Goal: Task Accomplishment & Management: Manage account settings

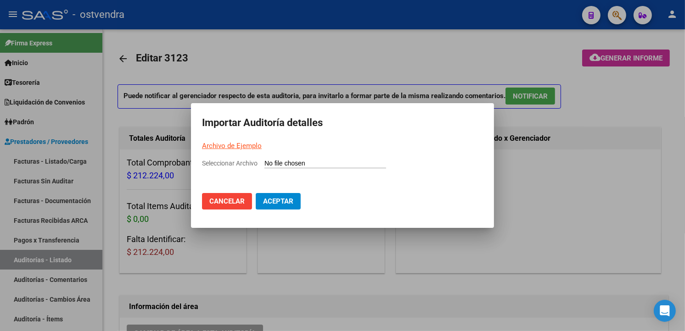
scroll to position [594, 0]
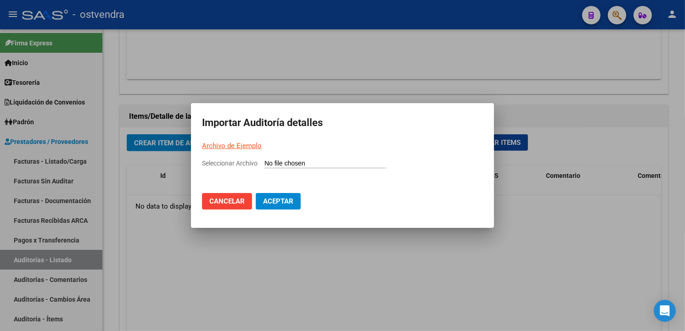
click at [336, 163] on input "Seleccionar Archivo" at bounding box center [325, 164] width 122 height 9
type input "C:\fakepath\Auditoria-demo-saas-total (70).csv"
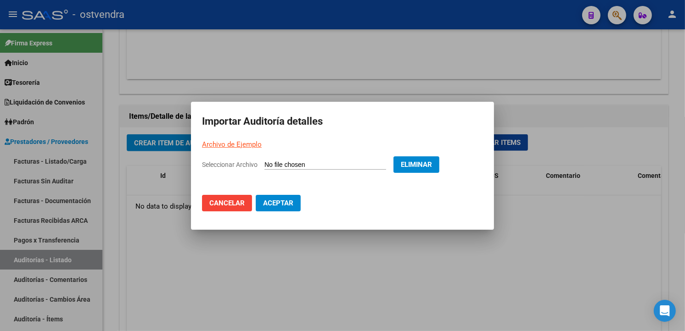
click at [288, 202] on span "Aceptar" at bounding box center [278, 203] width 30 height 8
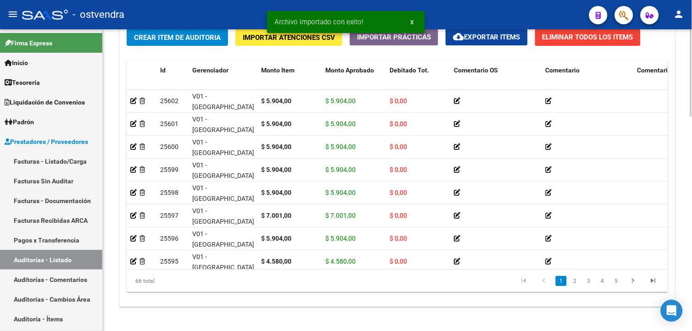
scroll to position [741, 0]
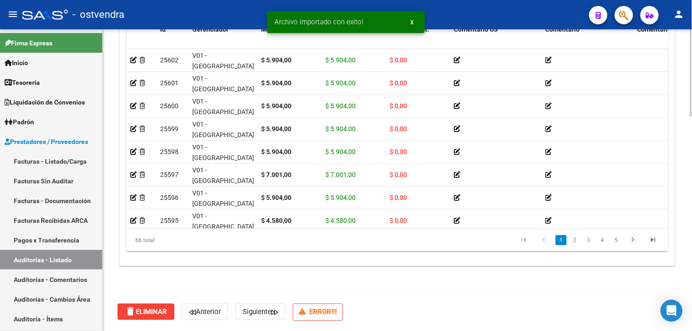
click at [676, 306] on body "menu - ostvendra person Firma Express Inicio Calendario SSS Instructivos Contac…" at bounding box center [346, 165] width 692 height 331
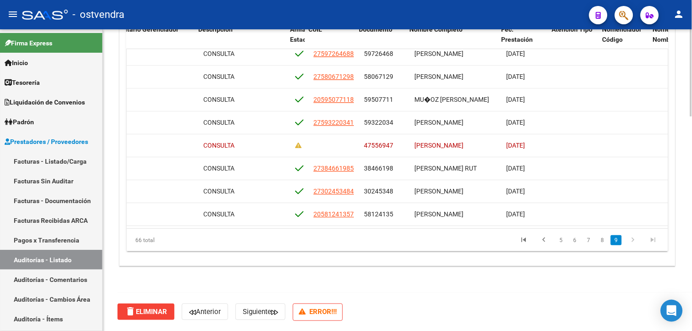
scroll to position [1346, 531]
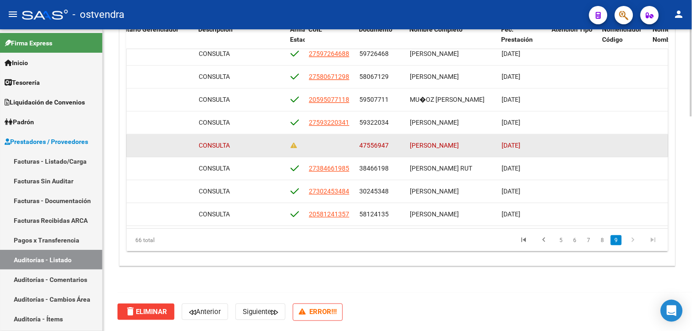
drag, startPoint x: 362, startPoint y: 136, endPoint x: 373, endPoint y: 136, distance: 11.0
click at [373, 142] on span "47556947" at bounding box center [373, 145] width 29 height 7
drag, startPoint x: 373, startPoint y: 136, endPoint x: 386, endPoint y: 140, distance: 13.8
click at [386, 142] on span "47556947" at bounding box center [373, 145] width 29 height 7
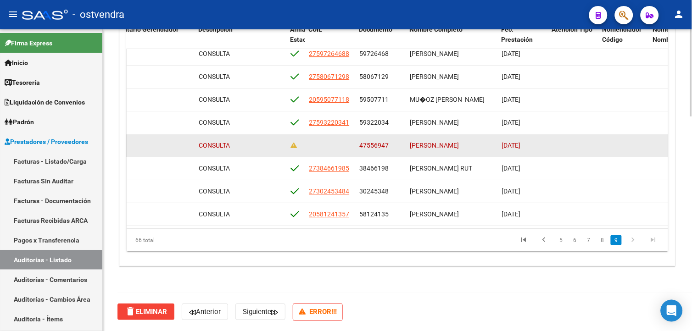
drag, startPoint x: 386, startPoint y: 138, endPoint x: 377, endPoint y: 138, distance: 9.2
click at [377, 142] on span "47556947" at bounding box center [373, 145] width 29 height 7
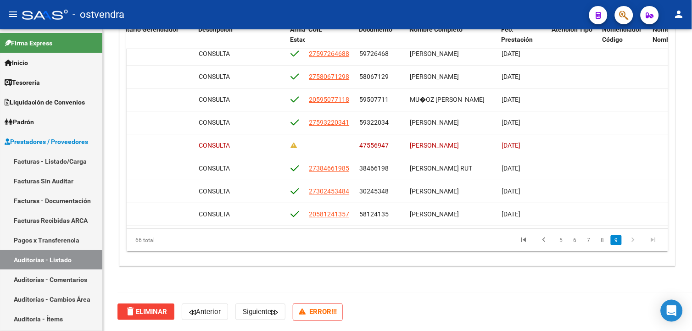
click at [618, 16] on button "button" at bounding box center [624, 15] width 18 height 18
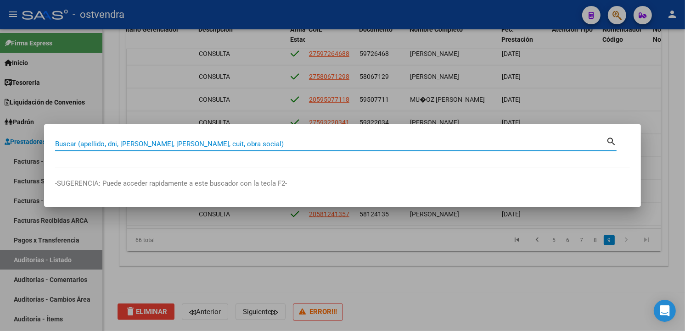
paste input "47556947"
type input "47556947"
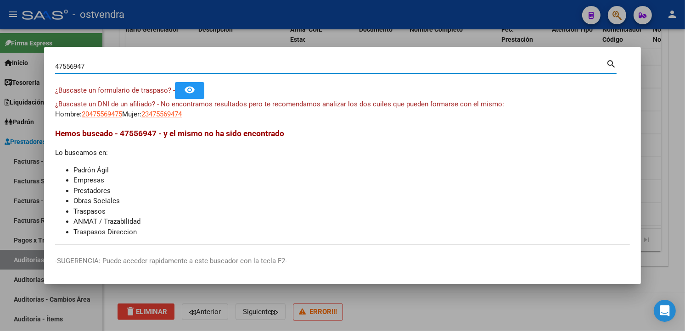
click at [117, 118] on app-link-go-to "20475569475" at bounding box center [102, 114] width 40 height 11
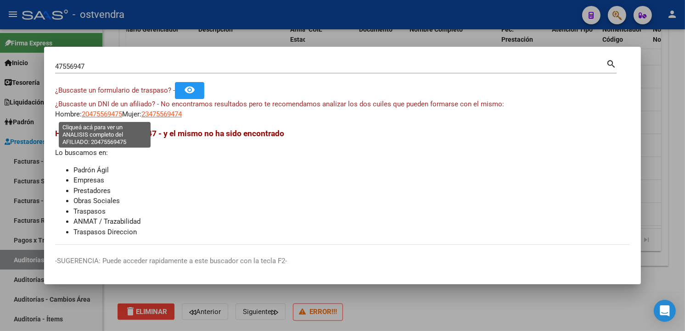
click at [115, 114] on span "20475569475" at bounding box center [102, 114] width 40 height 8
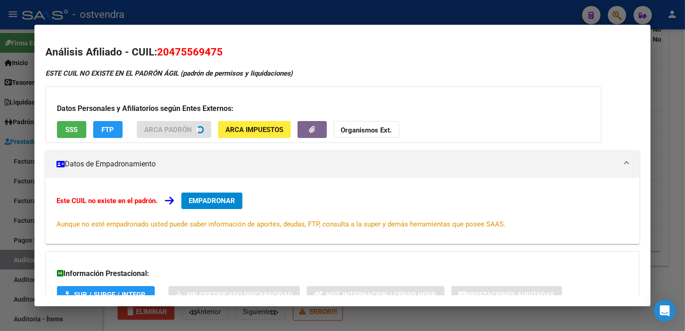
click at [81, 126] on button "SSS" at bounding box center [71, 129] width 29 height 17
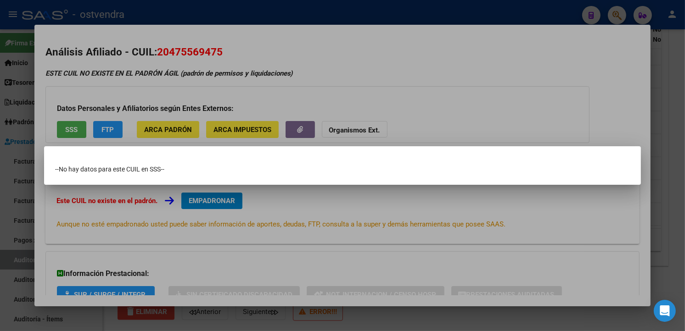
click at [257, 71] on div at bounding box center [342, 165] width 685 height 331
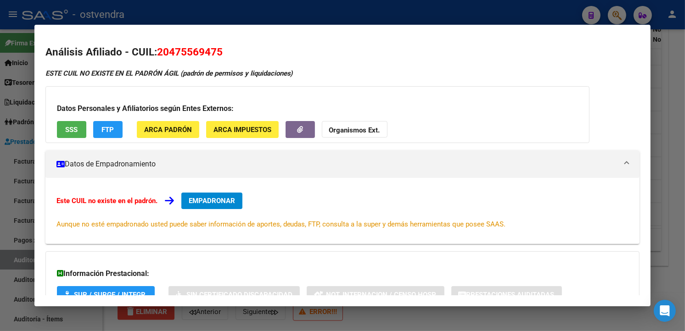
click at [346, 18] on div at bounding box center [342, 165] width 685 height 331
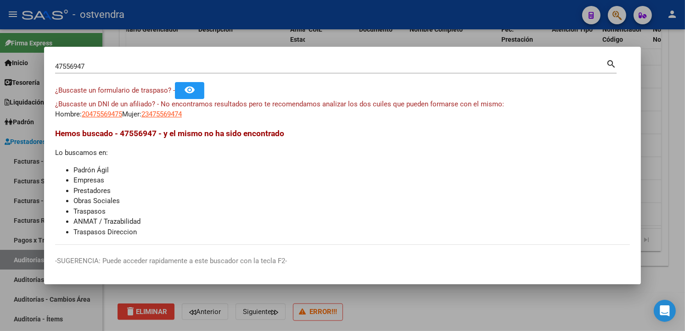
click at [365, 20] on div at bounding box center [342, 165] width 685 height 331
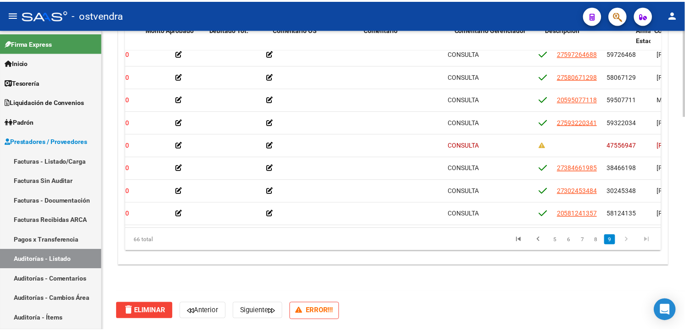
scroll to position [1346, 0]
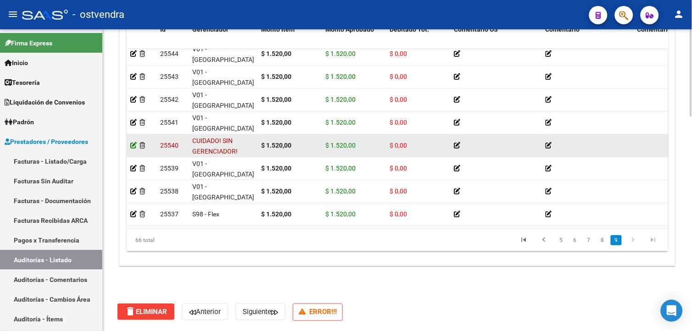
click at [134, 142] on icon at bounding box center [133, 145] width 6 height 6
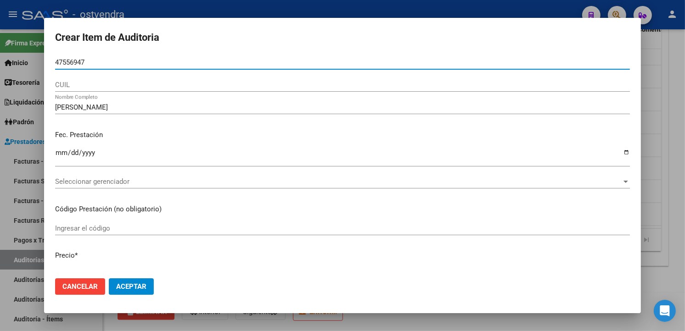
click at [72, 63] on input "47556947" at bounding box center [342, 62] width 575 height 8
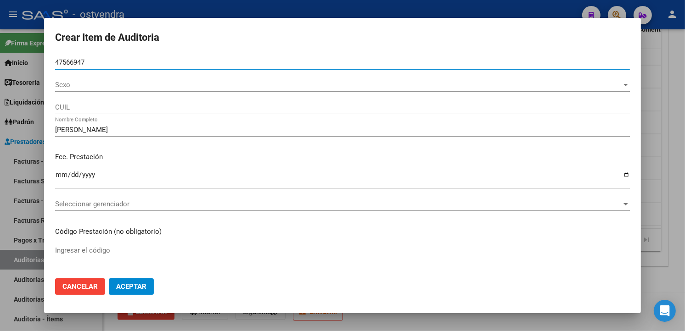
click at [80, 65] on input "47566947" at bounding box center [342, 62] width 575 height 8
type input "47566847"
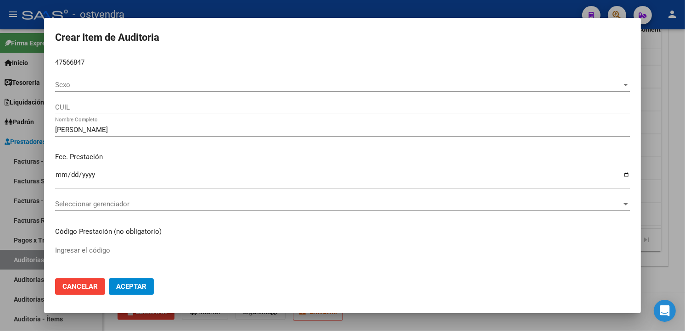
drag, startPoint x: 104, startPoint y: 56, endPoint x: 72, endPoint y: 56, distance: 31.7
click at [72, 56] on div "47566847 Nro Documento" at bounding box center [342, 63] width 575 height 14
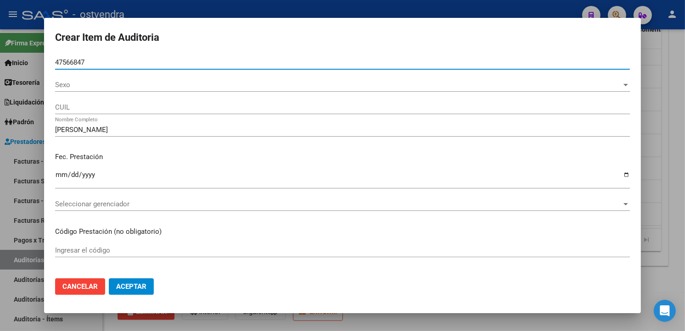
drag, startPoint x: 90, startPoint y: 61, endPoint x: 47, endPoint y: 60, distance: 43.2
click at [44, 61] on mat-dialog-content "47566847 Nro Documento Sexo Sexo CUIL ARCE ANGEL Nombre Completo Fec. Prestació…" at bounding box center [342, 163] width 597 height 215
click at [126, 284] on span "Aceptar" at bounding box center [131, 287] width 30 height 8
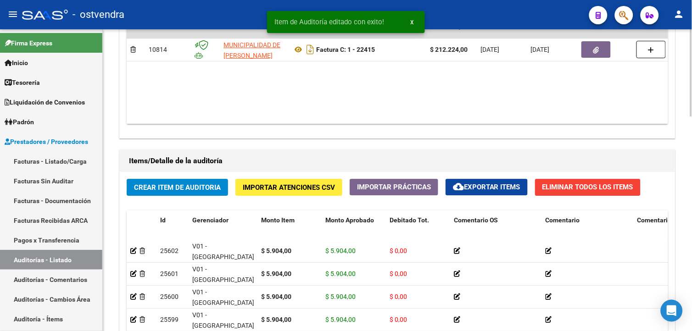
scroll to position [741, 0]
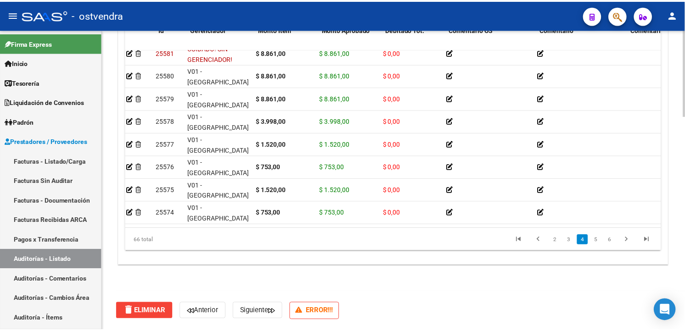
scroll to position [489, 0]
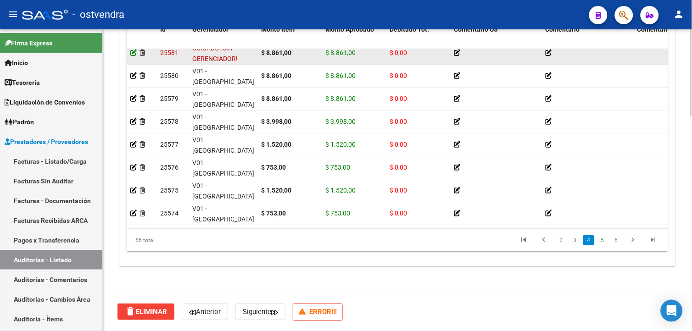
click at [135, 53] on icon at bounding box center [133, 53] width 6 height 6
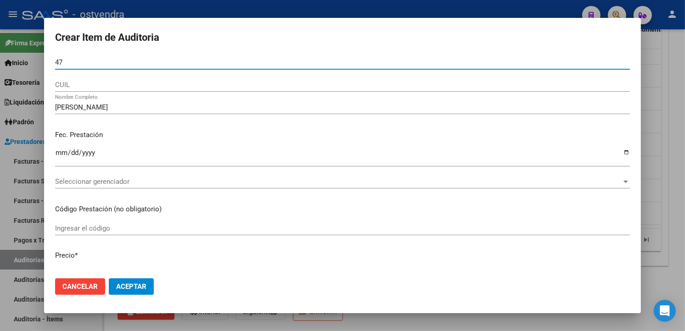
type input "4"
paste input "47566847"
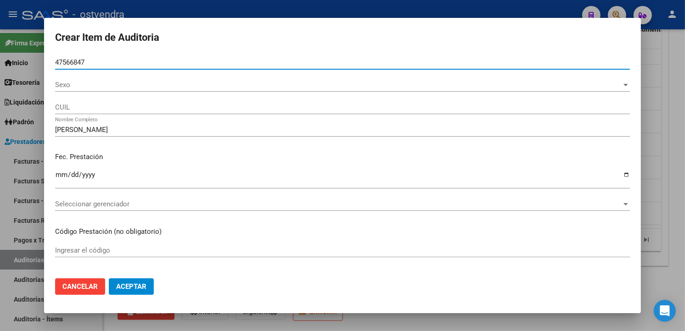
type input "47566847"
click at [145, 279] on button "Aceptar" at bounding box center [131, 287] width 45 height 17
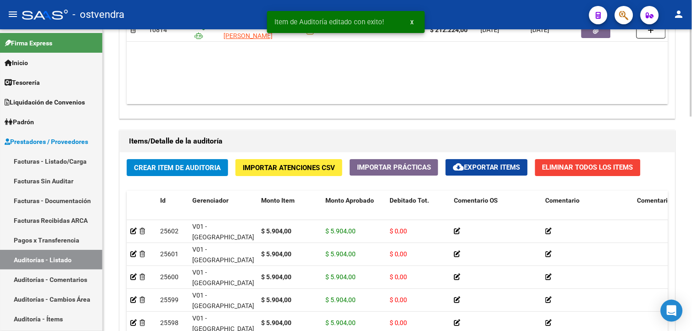
scroll to position [741, 0]
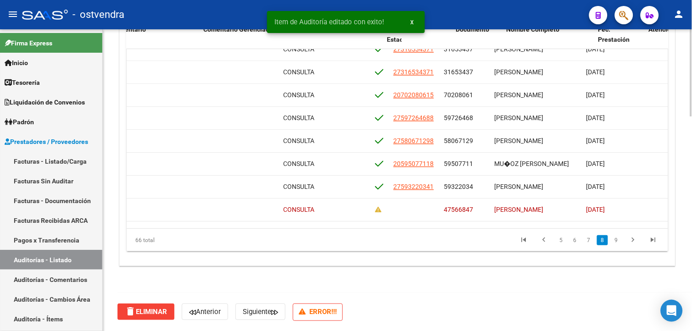
scroll to position [1274, 453]
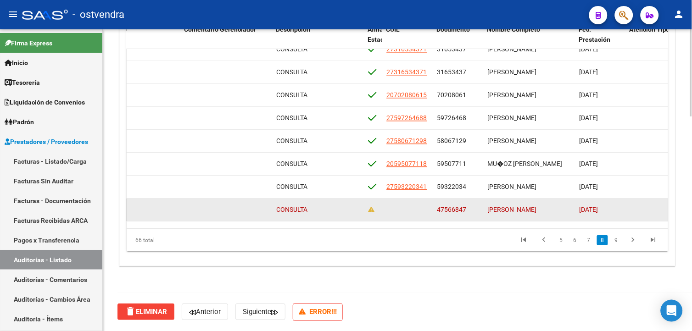
drag, startPoint x: 432, startPoint y: 208, endPoint x: 465, endPoint y: 208, distance: 33.1
click at [465, 208] on div "25540 CUIDADO! SIN GERENCIADOR! $ 1.520,00 $ 1.520,00 $ 0,00 CONSULTA 47566847 …" at bounding box center [354, 210] width 1361 height 23
copy div "47566847"
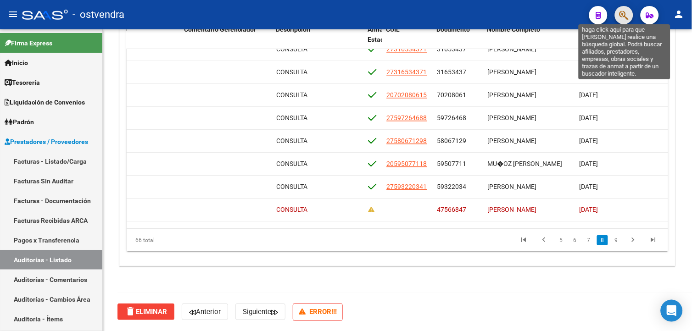
click at [622, 16] on icon "button" at bounding box center [624, 15] width 9 height 11
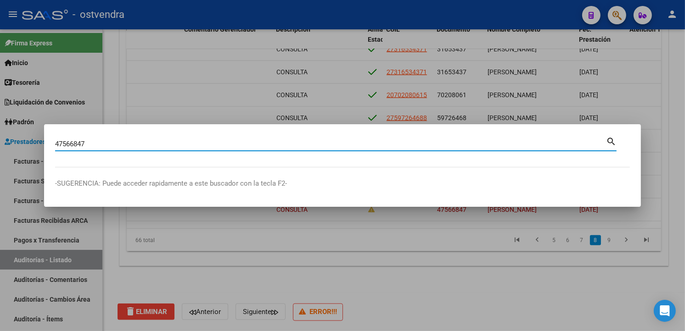
type input "47566847"
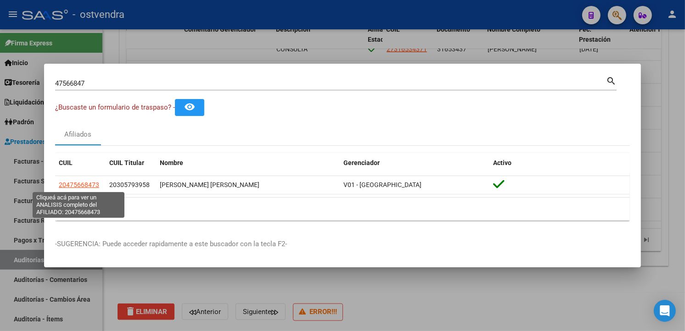
drag, startPoint x: 92, startPoint y: 184, endPoint x: 301, endPoint y: 78, distance: 234.3
click at [301, 78] on mat-dialog-content "47566847 Buscar (apellido, dni, cuil, nro traspaso, cuit, obra social) search ¿…" at bounding box center [342, 151] width 597 height 153
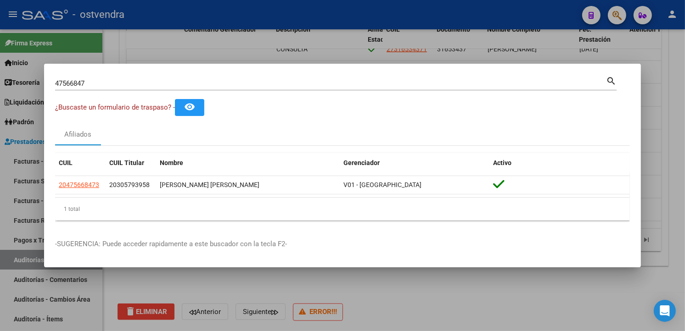
drag, startPoint x: 301, startPoint y: 78, endPoint x: 300, endPoint y: 41, distance: 36.7
click at [300, 41] on div at bounding box center [342, 165] width 685 height 331
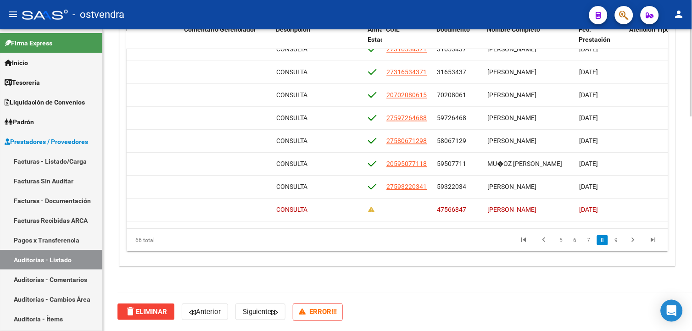
drag, startPoint x: 379, startPoint y: 228, endPoint x: 257, endPoint y: 231, distance: 122.2
click at [257, 231] on div "Id Gerenciador Monto Item Monto Aprobado Debitado Tot. Comentario OS Comentario…" at bounding box center [398, 136] width 542 height 233
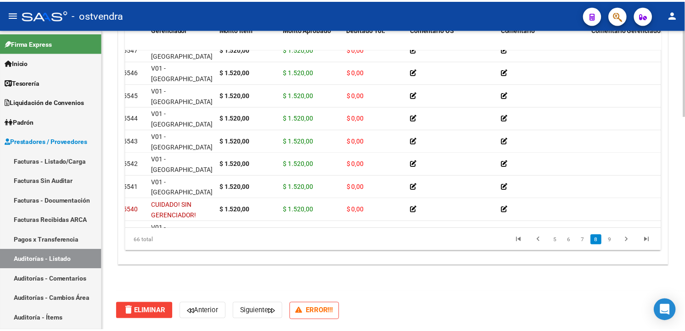
scroll to position [1274, 0]
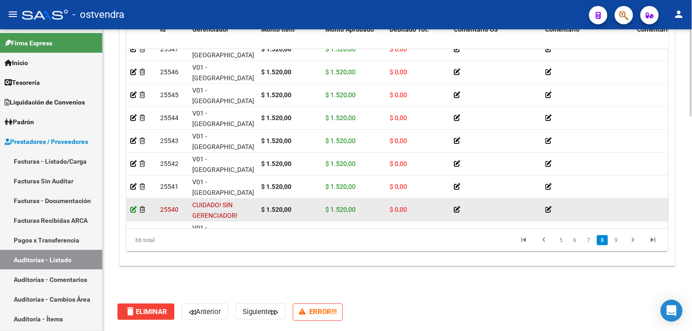
click at [135, 208] on icon at bounding box center [133, 210] width 6 height 6
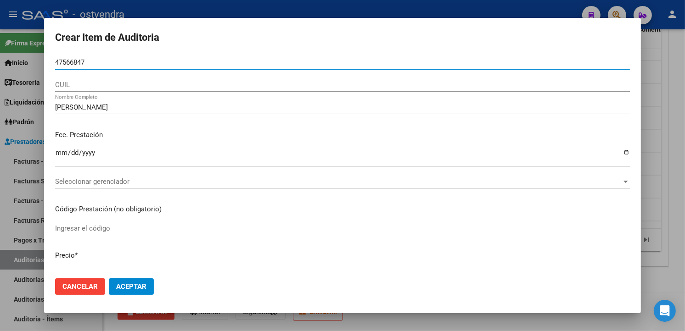
click at [467, 203] on mat-dialog-content "47566847 Nro Documento CUIL ARCE ANGEL Nombre Completo Fec. Prestación 2025-07-…" at bounding box center [342, 163] width 597 height 215
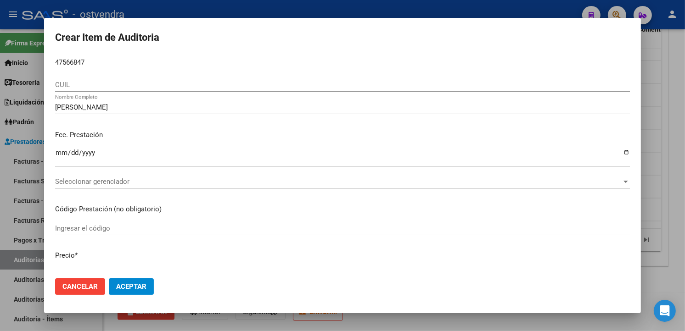
click at [449, 188] on div "Seleccionar gerenciador Seleccionar gerenciador" at bounding box center [342, 182] width 575 height 14
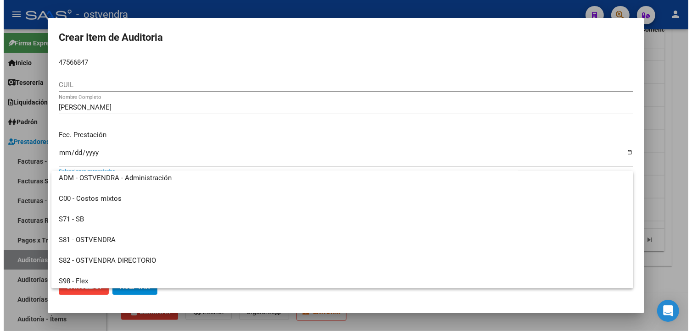
scroll to position [68, 0]
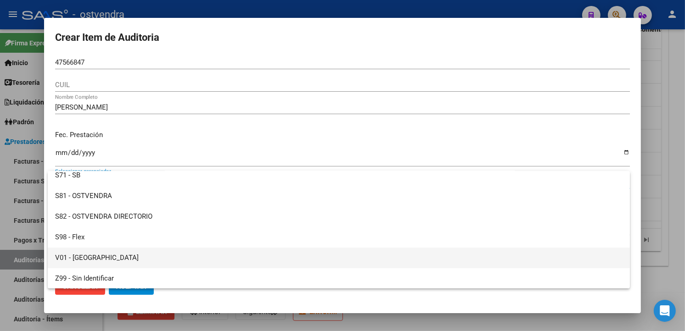
click at [193, 254] on span "V01 - [GEOGRAPHIC_DATA]" at bounding box center [338, 258] width 567 height 21
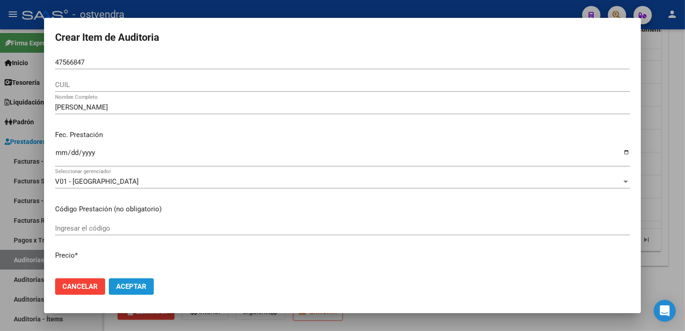
click at [140, 286] on span "Aceptar" at bounding box center [131, 287] width 30 height 8
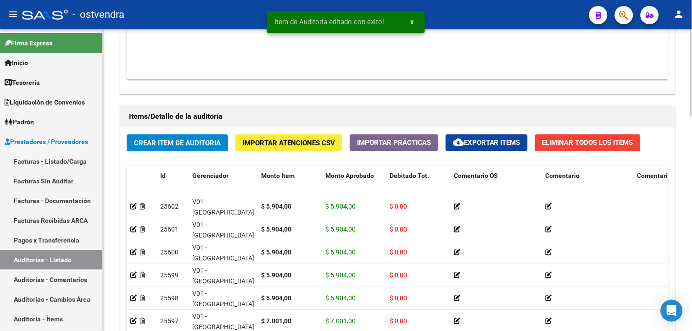
scroll to position [741, 0]
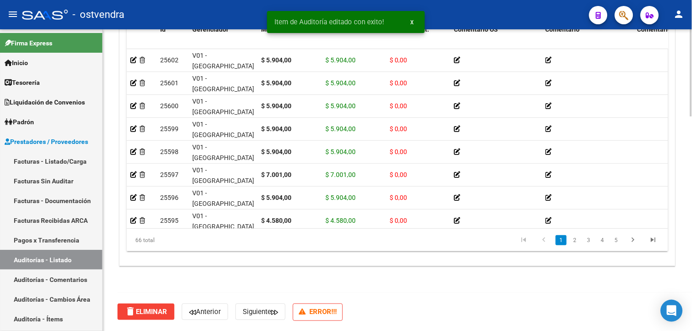
click at [678, 314] on body "menu - ostvendra person Firma Express Inicio Calendario SSS Instructivos Contac…" at bounding box center [346, 165] width 692 height 331
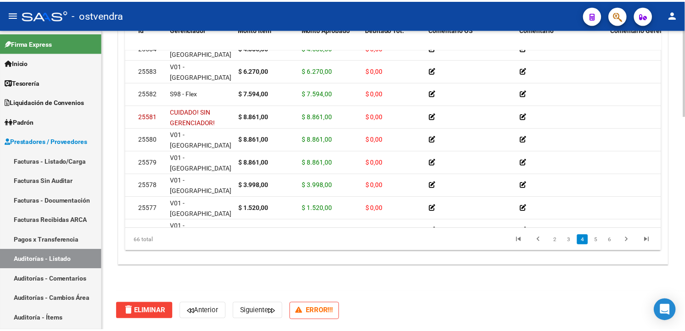
scroll to position [426, 0]
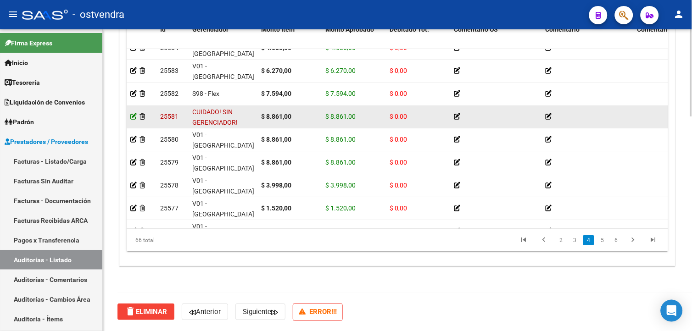
click at [132, 117] on icon at bounding box center [133, 116] width 6 height 6
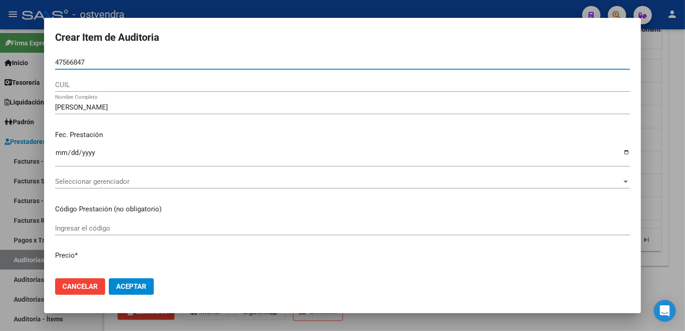
click at [579, 180] on span "Seleccionar gerenciador" at bounding box center [338, 182] width 567 height 8
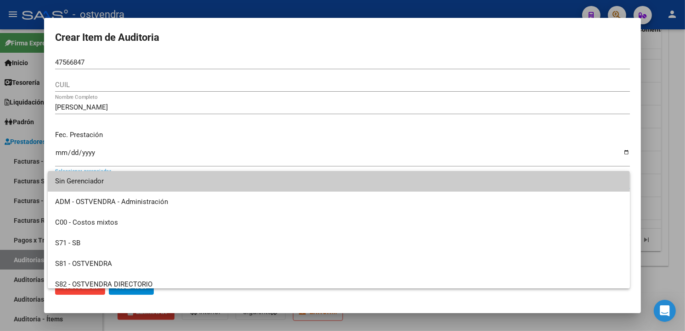
scroll to position [68, 0]
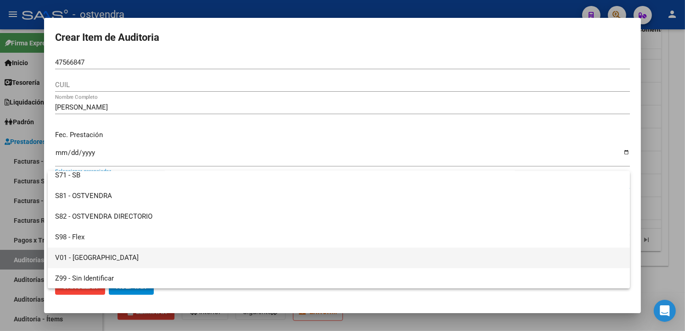
click at [173, 258] on span "V01 - [GEOGRAPHIC_DATA]" at bounding box center [338, 258] width 567 height 21
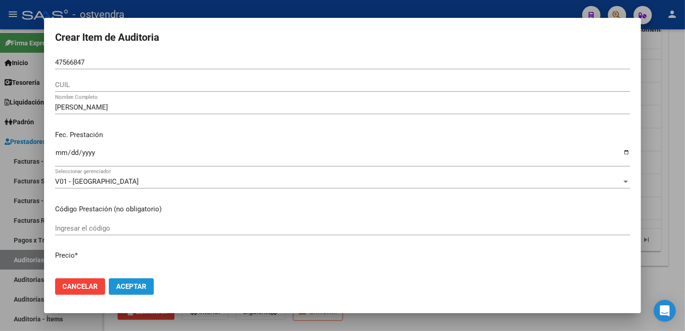
click at [146, 282] on button "Aceptar" at bounding box center [131, 287] width 45 height 17
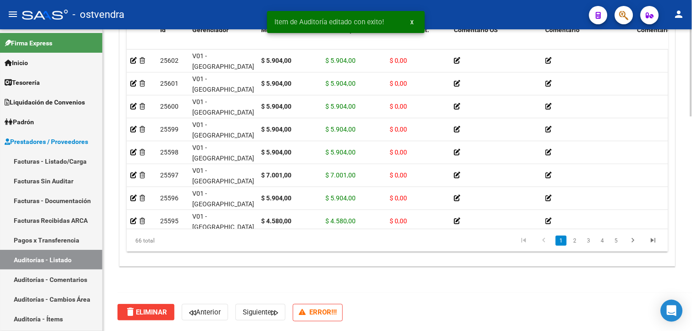
scroll to position [741, 0]
click at [685, 302] on html "menu - ostvendra person Firma Express Inicio Calendario SSS Instructivos Contac…" at bounding box center [346, 165] width 692 height 331
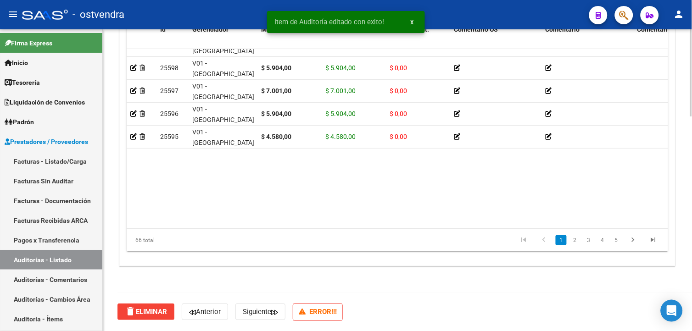
click at [328, 222] on datatable-body "25602 V01 - Viasano $ 5.904,00 $ 5.904,00 $ 0,00 CONSULTA Y ESTUDIOS 2034154394…" at bounding box center [398, 139] width 542 height 180
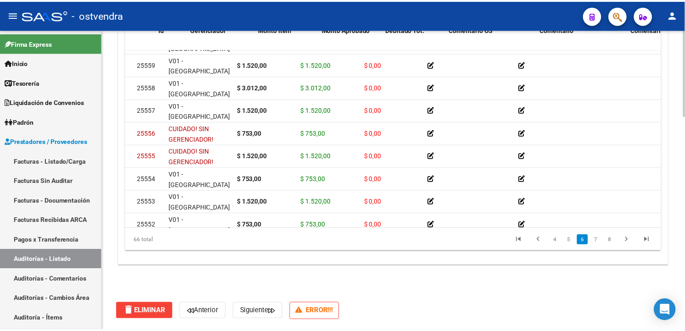
scroll to position [982, 0]
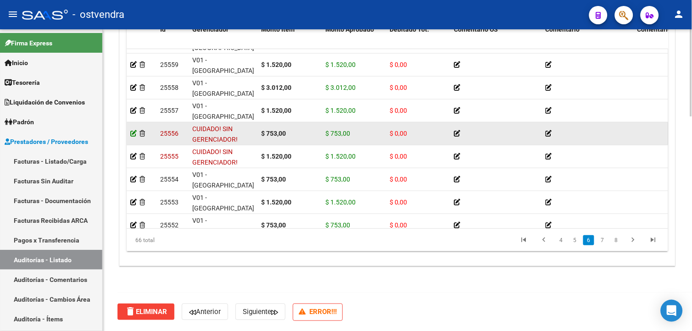
click at [133, 130] on icon at bounding box center [133, 133] width 6 height 6
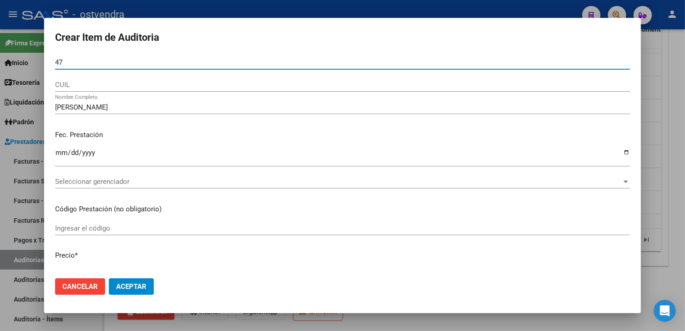
type input "4"
paste input "47566847"
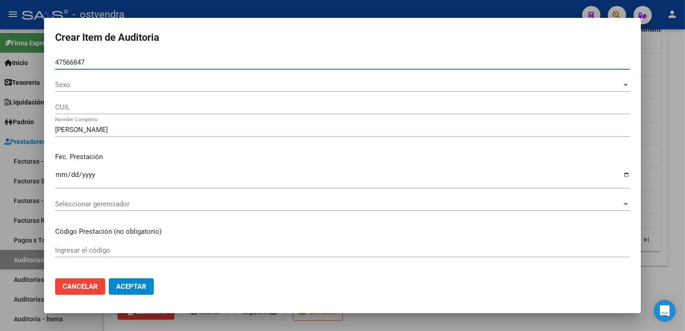
type input "47566847"
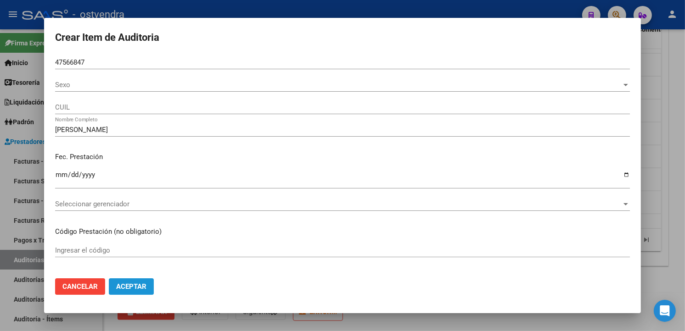
click at [149, 282] on button "Aceptar" at bounding box center [131, 287] width 45 height 17
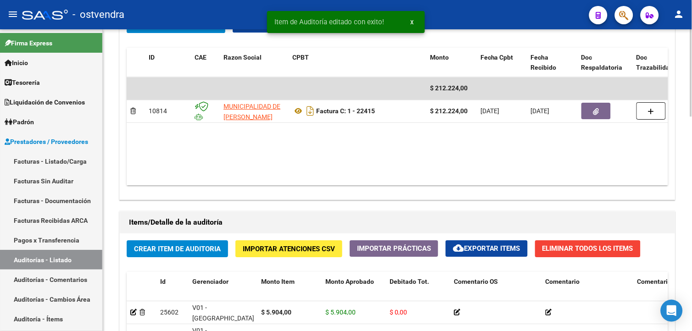
scroll to position [741, 0]
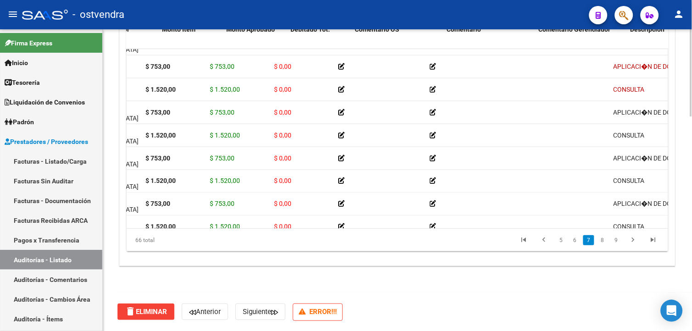
scroll to position [1050, 0]
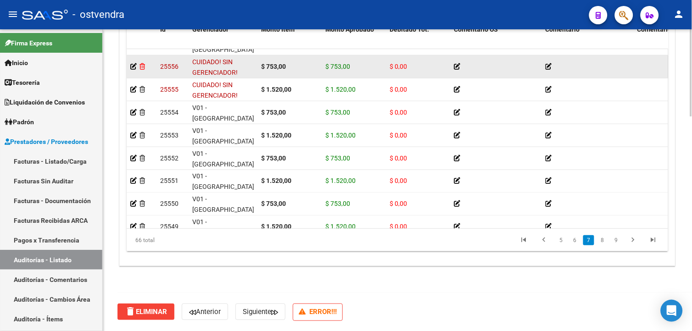
click at [141, 66] on icon at bounding box center [143, 66] width 6 height 6
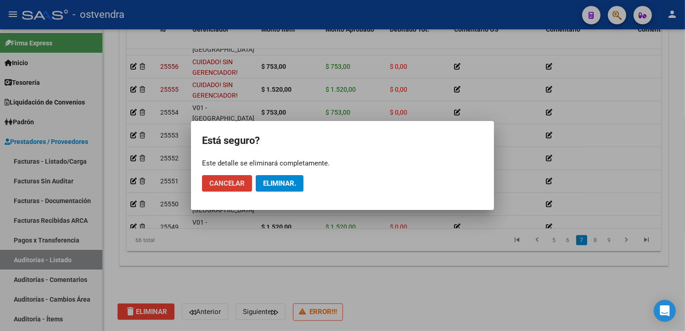
click at [264, 178] on button "Eliminar." at bounding box center [280, 183] width 48 height 17
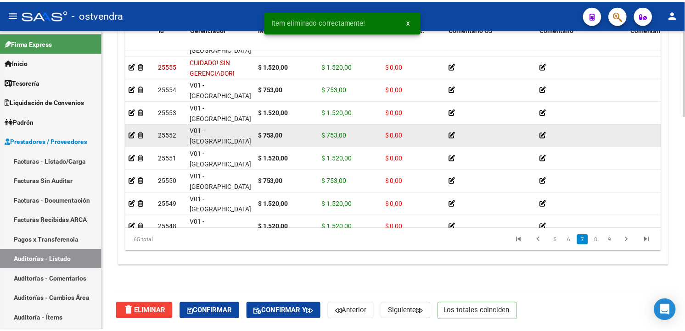
scroll to position [724, 0]
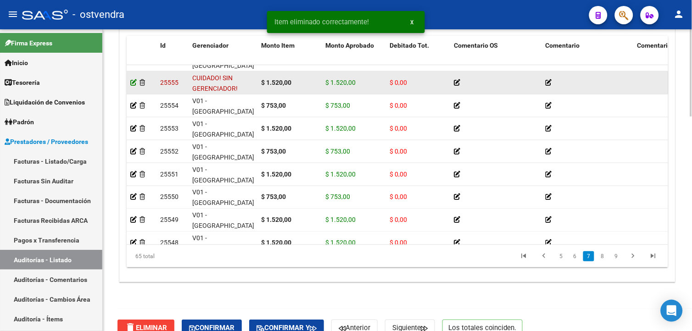
click at [135, 84] on icon at bounding box center [133, 82] width 6 height 6
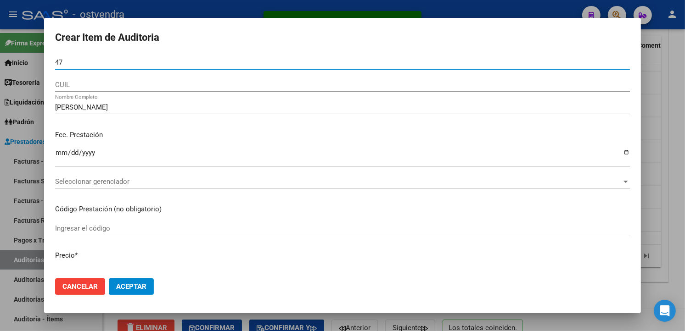
type input "4"
paste input "47566847"
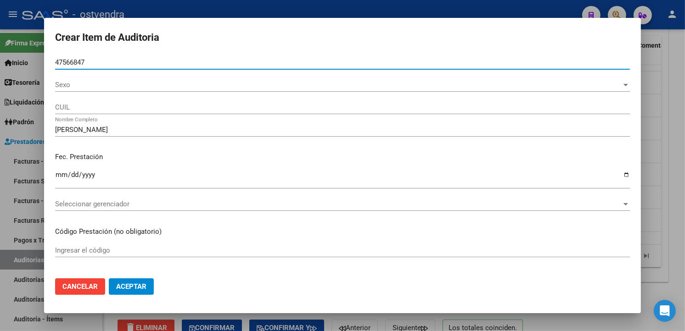
type input "47566847"
click at [137, 196] on div "2025-08-06 Ingresar la fecha" at bounding box center [342, 183] width 575 height 28
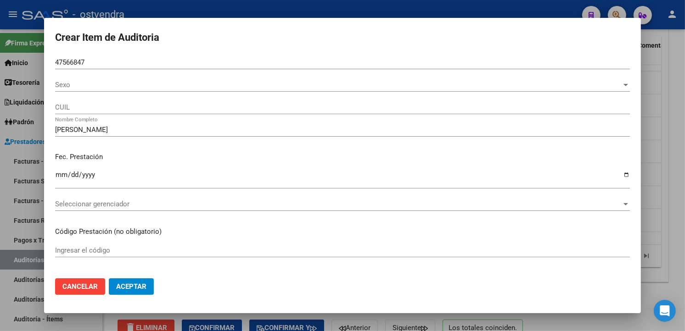
click at [139, 201] on span "Seleccionar gerenciador" at bounding box center [338, 204] width 567 height 8
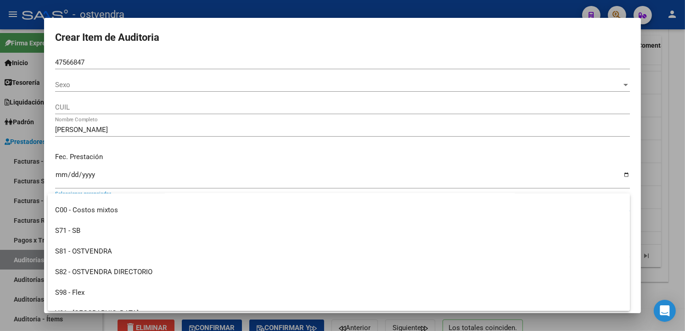
scroll to position [68, 0]
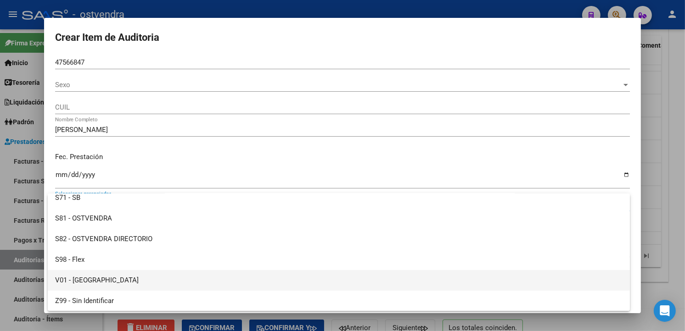
click at [84, 278] on span "V01 - [GEOGRAPHIC_DATA]" at bounding box center [338, 280] width 567 height 21
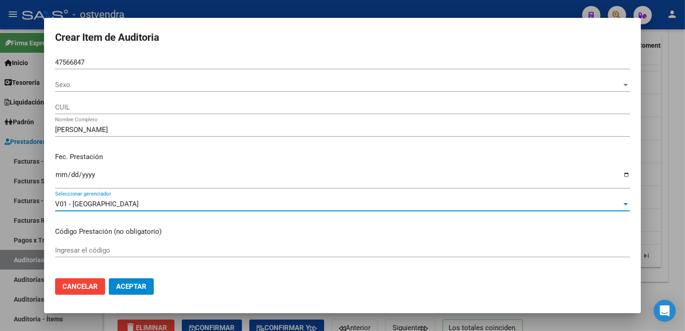
click at [138, 283] on span "Aceptar" at bounding box center [131, 287] width 30 height 8
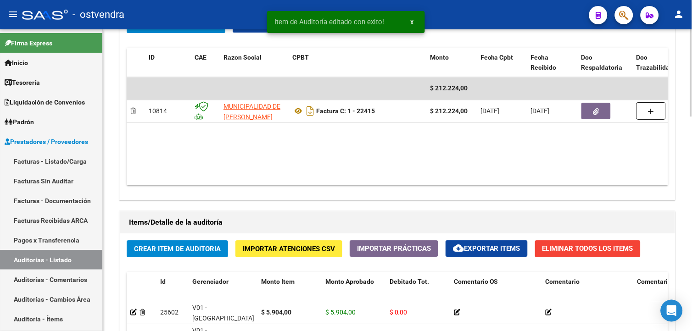
scroll to position [741, 0]
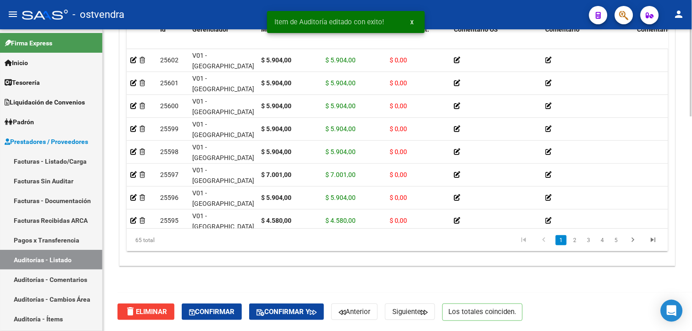
click at [667, 305] on body "menu - ostvendra person Firma Express Inicio Calendario SSS Instructivos Contac…" at bounding box center [346, 165] width 692 height 331
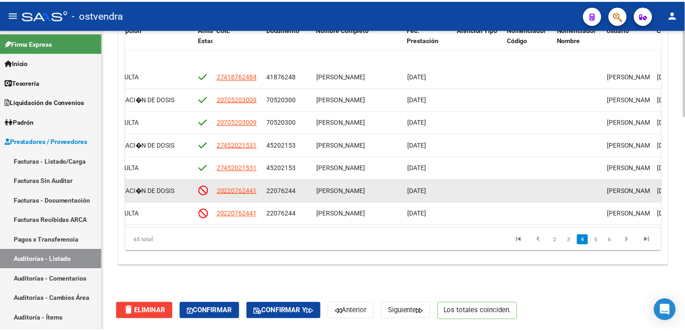
scroll to position [690, 621]
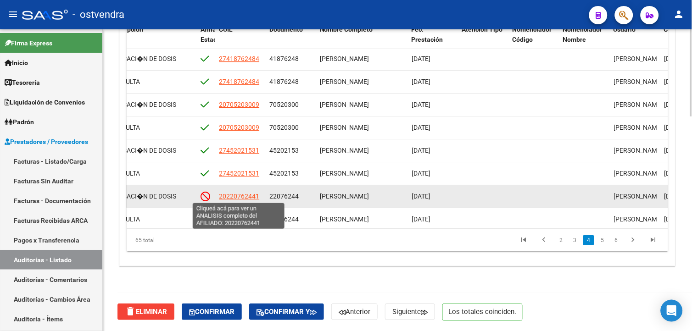
click at [242, 198] on span "20220762441" at bounding box center [239, 196] width 40 height 7
type textarea "20220762441"
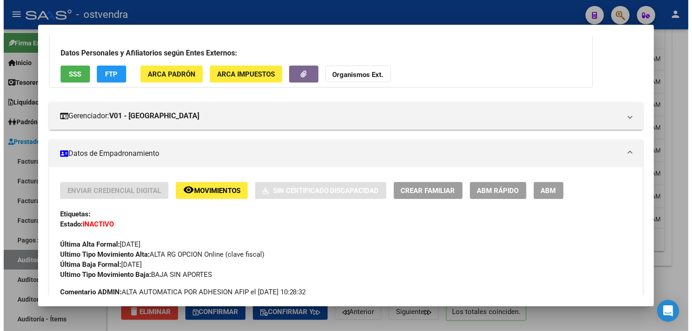
scroll to position [106, 0]
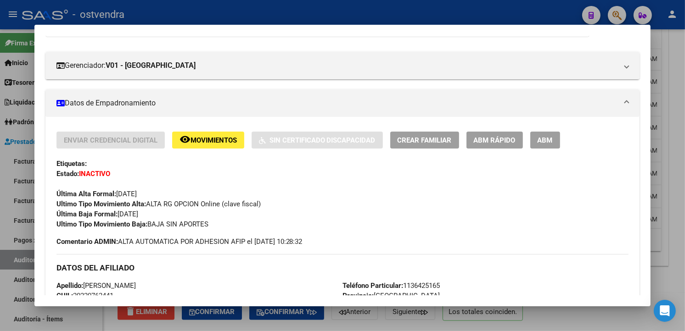
click at [661, 113] on div at bounding box center [342, 165] width 685 height 331
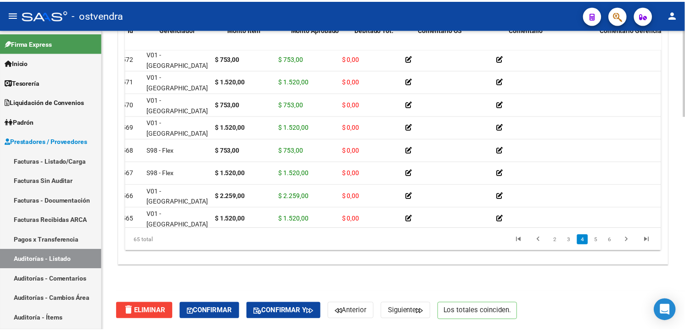
scroll to position [690, 0]
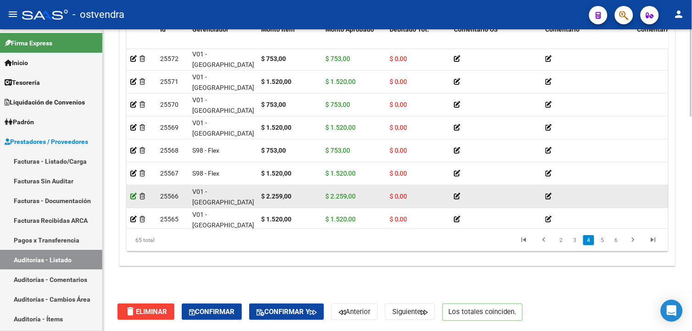
click at [133, 198] on icon at bounding box center [133, 196] width 6 height 6
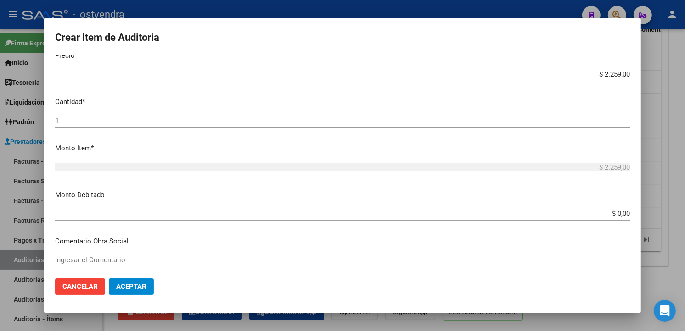
scroll to position [294, 0]
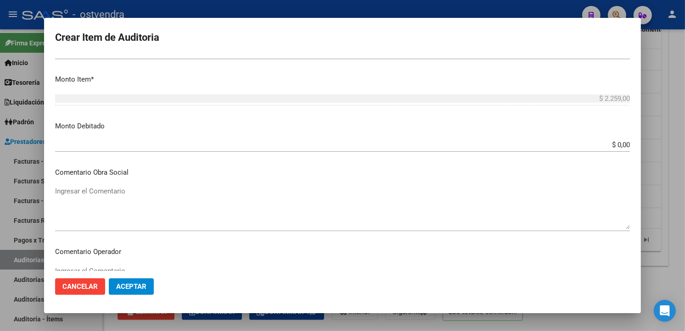
click at [622, 144] on input "$ 0,00" at bounding box center [342, 145] width 575 height 8
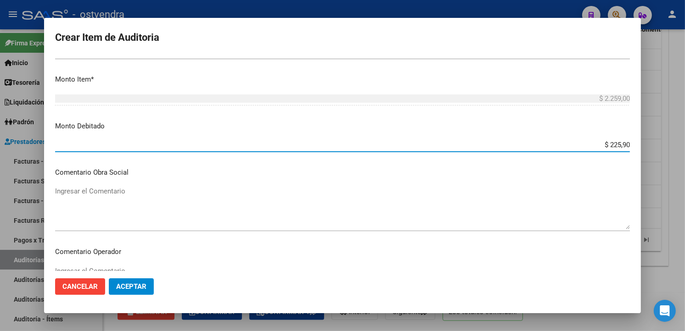
type input "$ 2.259,00"
click at [151, 291] on button "Aceptar" at bounding box center [131, 287] width 45 height 17
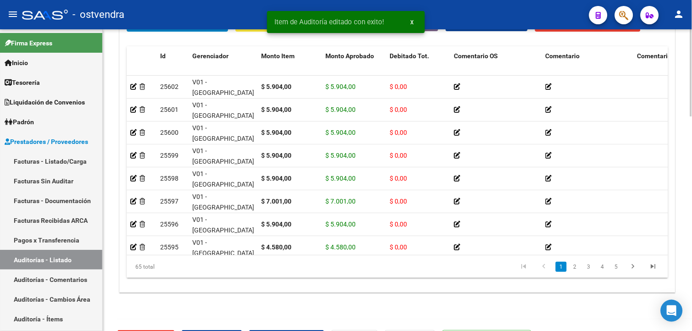
scroll to position [741, 0]
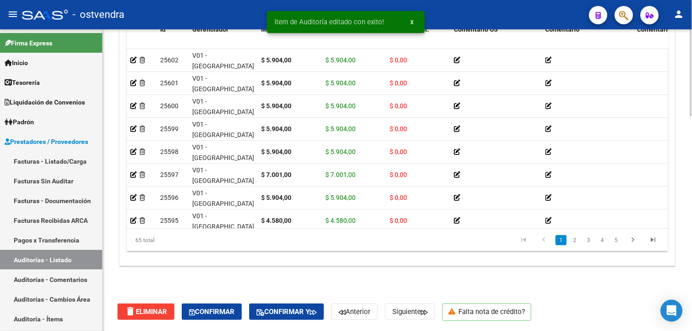
click at [685, 290] on html "menu - ostvendra person Firma Express Inicio Calendario SSS Instructivos Contac…" at bounding box center [346, 165] width 692 height 331
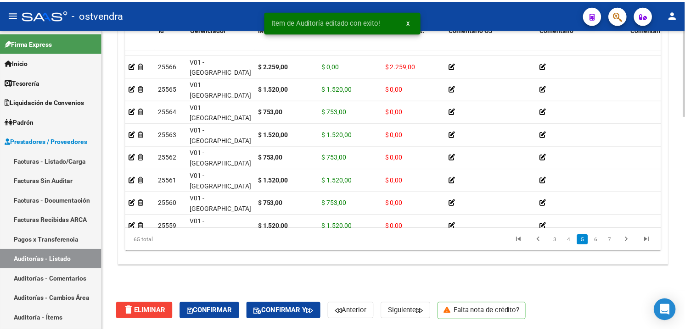
scroll to position [805, 0]
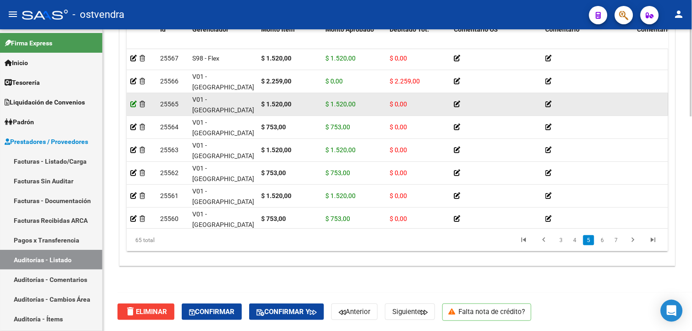
click at [135, 103] on icon at bounding box center [133, 104] width 6 height 6
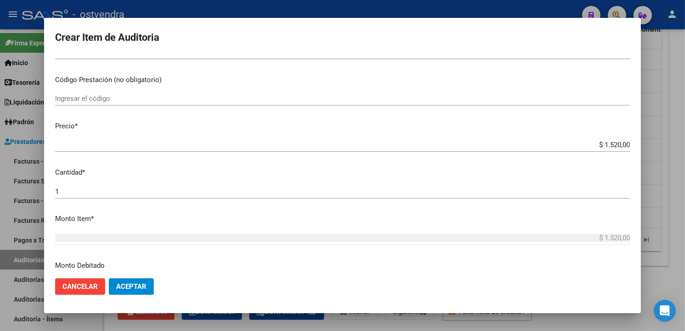
scroll to position [326, 0]
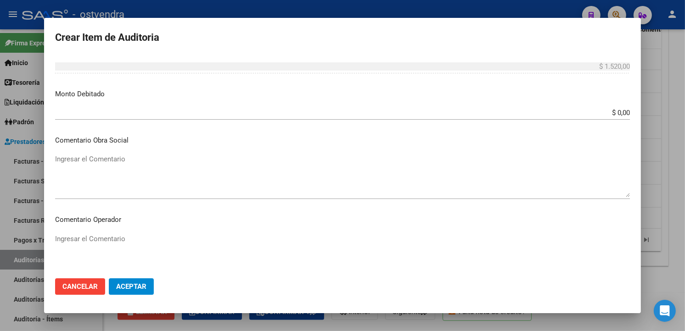
click at [622, 112] on input "$ 0,00" at bounding box center [342, 113] width 575 height 8
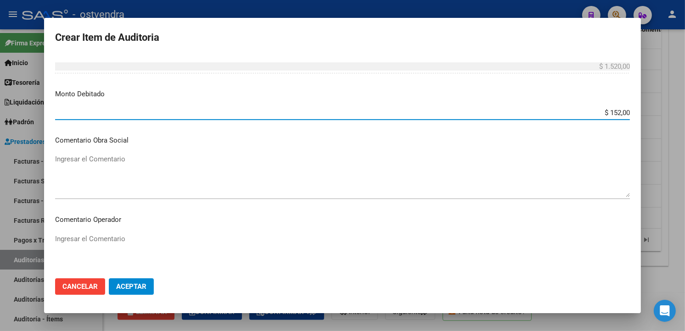
type input "$ 1.520,00"
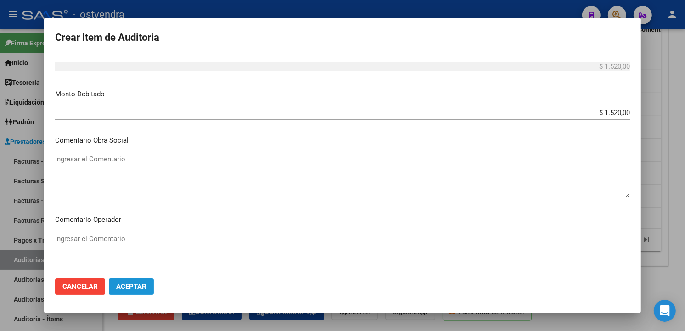
click at [124, 285] on span "Aceptar" at bounding box center [131, 287] width 30 height 8
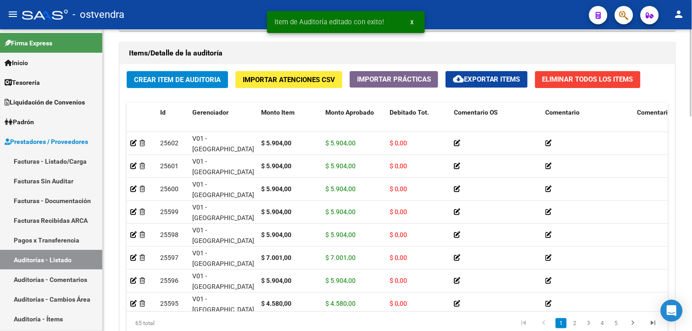
scroll to position [710, 0]
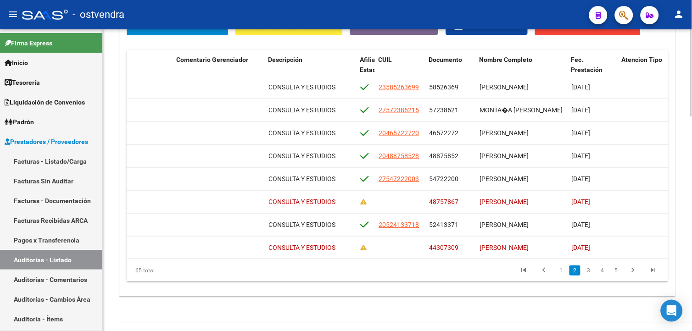
scroll to position [180, 461]
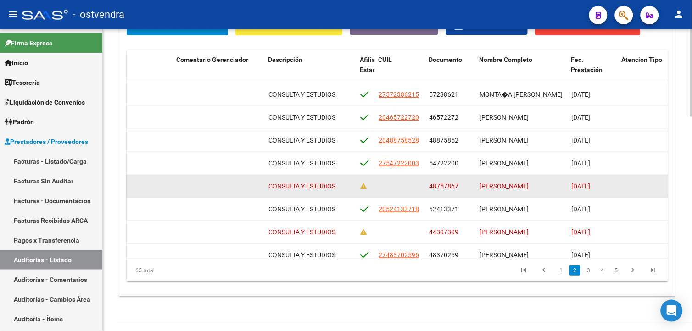
drag, startPoint x: 430, startPoint y: 185, endPoint x: 462, endPoint y: 186, distance: 31.7
click at [462, 186] on div "48757867" at bounding box center [450, 186] width 43 height 11
drag, startPoint x: 462, startPoint y: 186, endPoint x: 453, endPoint y: 185, distance: 8.8
copy span "48757867"
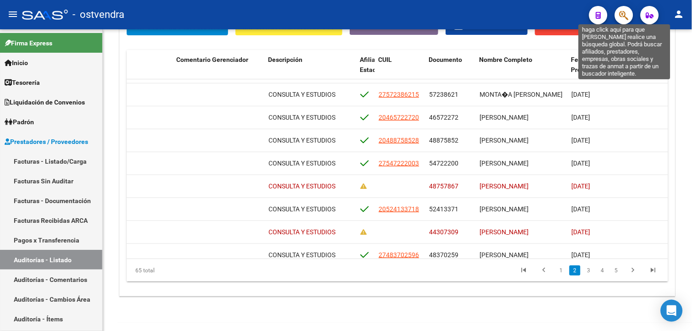
click at [628, 12] on icon "button" at bounding box center [624, 15] width 9 height 11
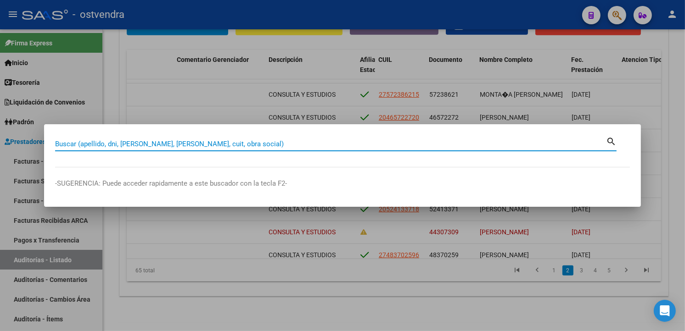
paste input "48757867"
type input "48757867"
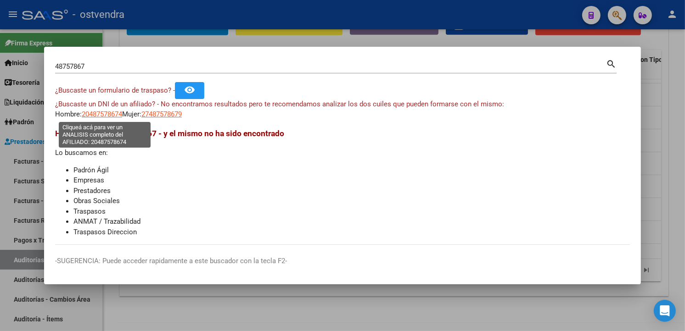
click at [97, 112] on span "20487578674" at bounding box center [102, 114] width 40 height 8
type textarea "20487578674"
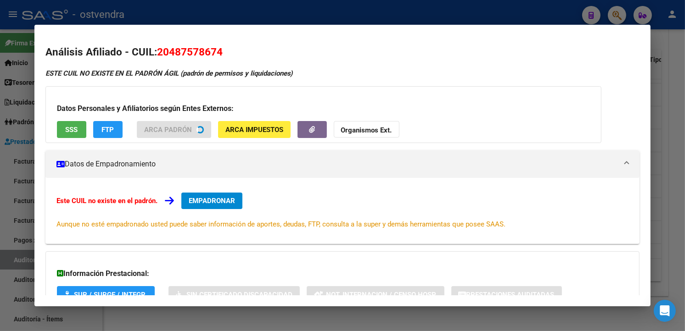
click at [264, 15] on div at bounding box center [342, 165] width 685 height 331
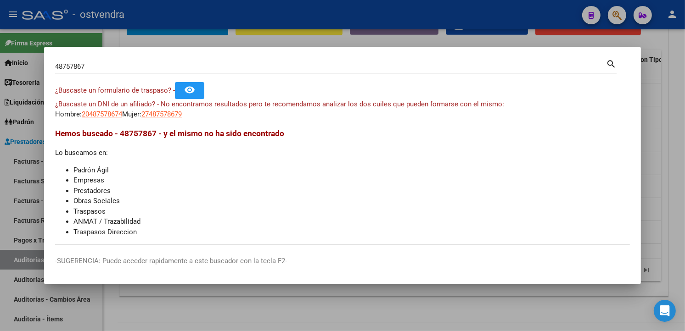
click at [428, 42] on div at bounding box center [342, 165] width 685 height 331
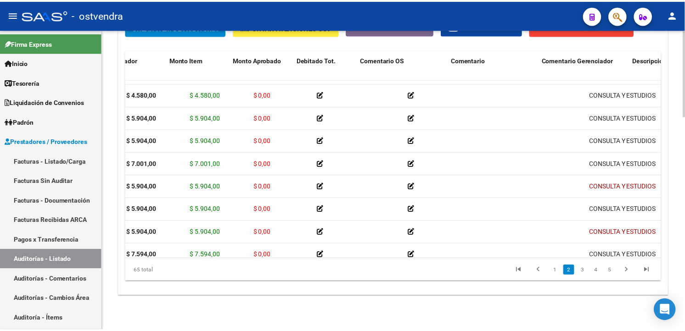
scroll to position [180, 0]
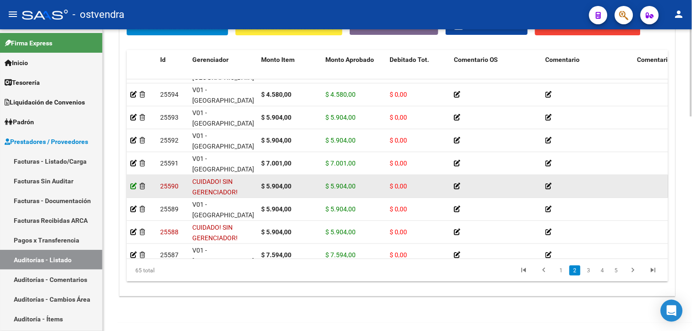
click at [135, 188] on icon at bounding box center [133, 186] width 6 height 6
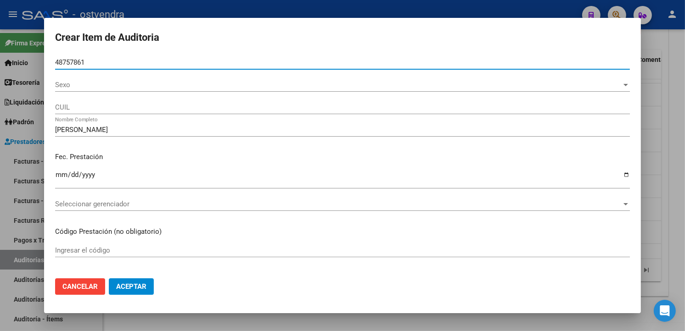
type input "48757861"
click at [138, 292] on button "Aceptar" at bounding box center [131, 287] width 45 height 17
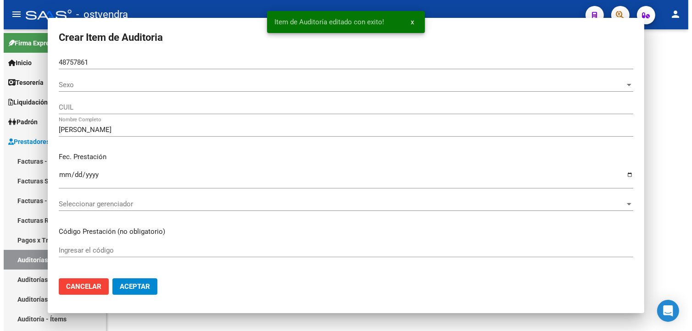
scroll to position [0, 0]
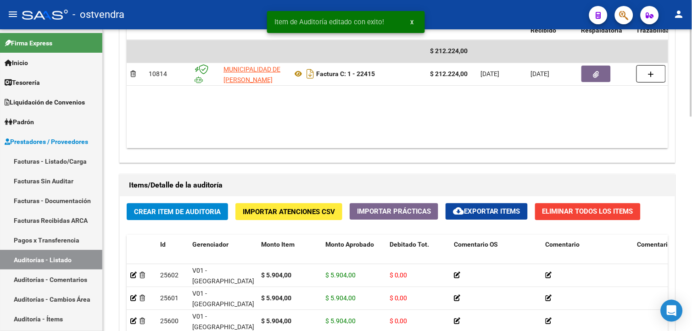
click at [666, 208] on div "arrow_back Editar 3123 cloud_download Generar informe Puede notificar al gerenc…" at bounding box center [399, 25] width 592 height 1043
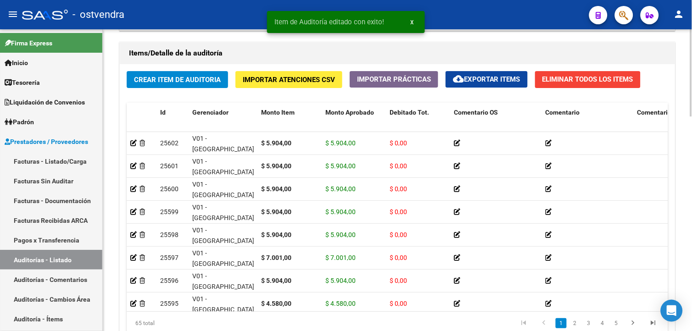
click at [685, 240] on div at bounding box center [692, 263] width 2 height 87
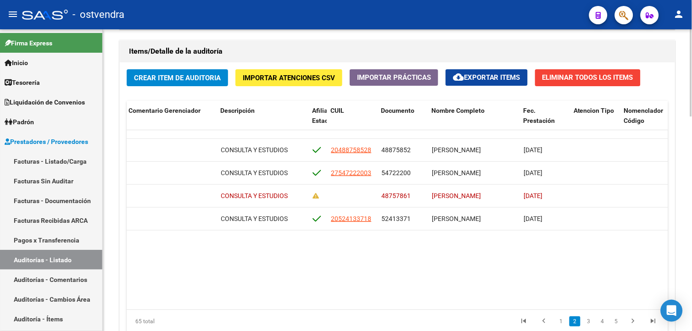
scroll to position [277, 509]
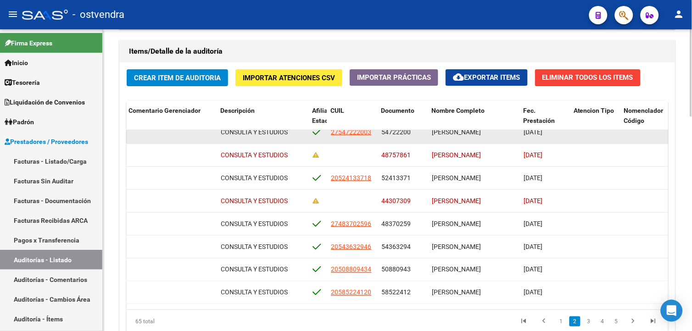
drag, startPoint x: 382, startPoint y: 139, endPoint x: 411, endPoint y: 140, distance: 28.9
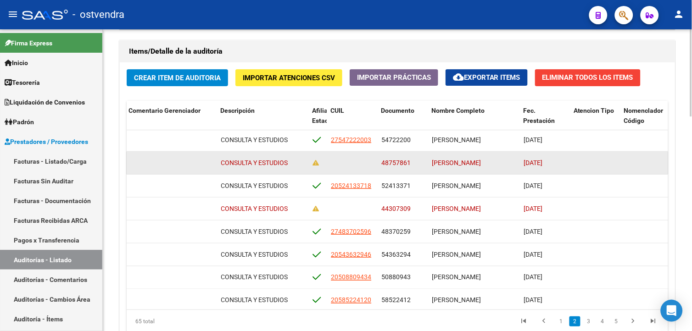
drag, startPoint x: 411, startPoint y: 140, endPoint x: 395, endPoint y: 163, distance: 29.0
click at [395, 163] on span "48757861" at bounding box center [396, 162] width 29 height 7
drag, startPoint x: 382, startPoint y: 162, endPoint x: 409, endPoint y: 164, distance: 27.6
click at [409, 164] on span "48757861" at bounding box center [396, 162] width 29 height 7
copy span "48757861"
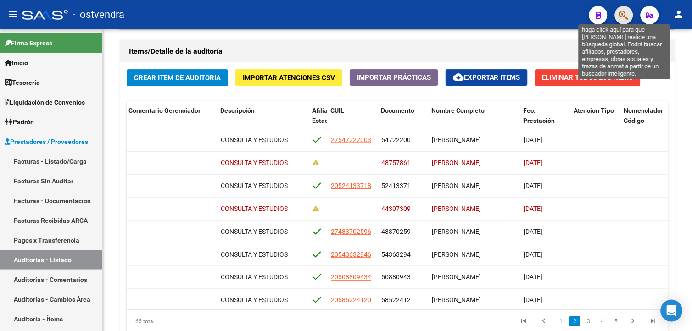
click at [627, 11] on icon "button" at bounding box center [624, 15] width 9 height 11
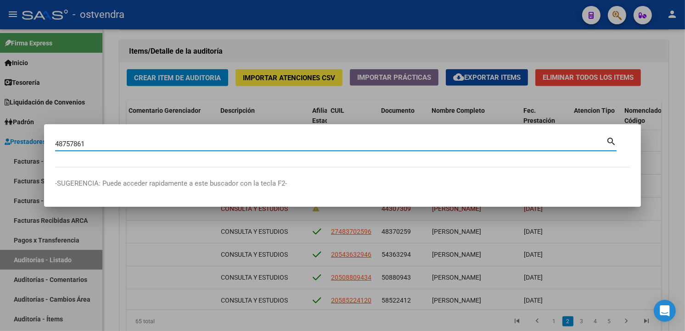
type input "48757861"
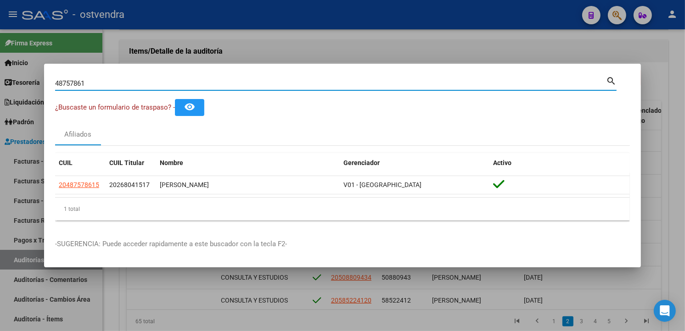
click at [313, 27] on div at bounding box center [342, 165] width 685 height 331
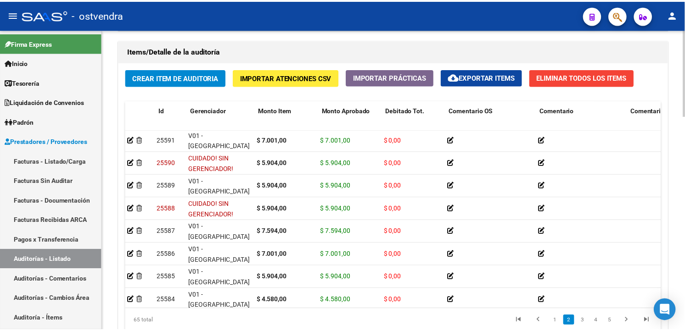
scroll to position [254, 0]
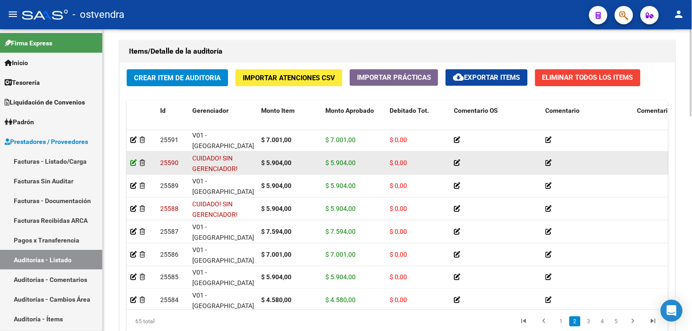
click at [134, 163] on icon at bounding box center [133, 163] width 6 height 6
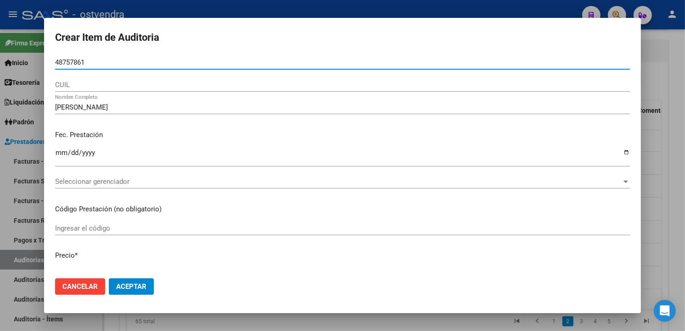
click at [248, 179] on span "Seleccionar gerenciador" at bounding box center [338, 182] width 567 height 8
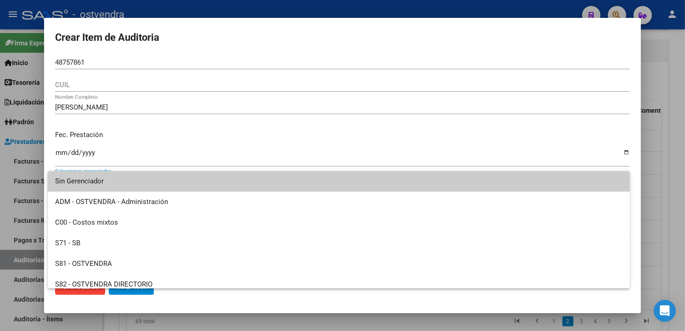
scroll to position [68, 0]
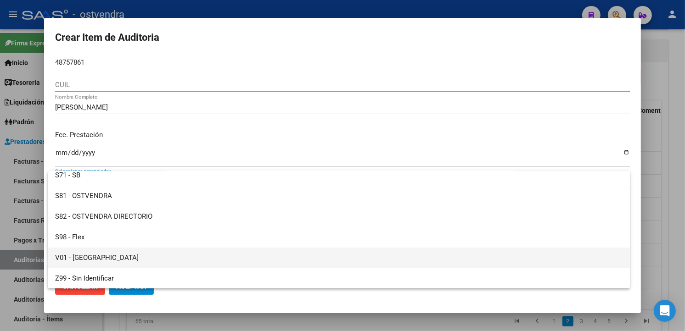
click at [192, 256] on span "V01 - [GEOGRAPHIC_DATA]" at bounding box center [338, 258] width 567 height 21
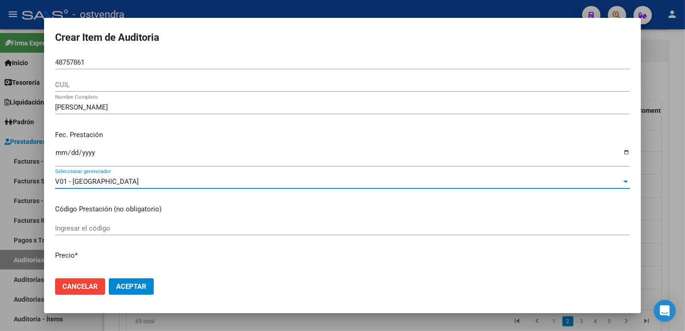
click at [137, 288] on span "Aceptar" at bounding box center [131, 287] width 30 height 8
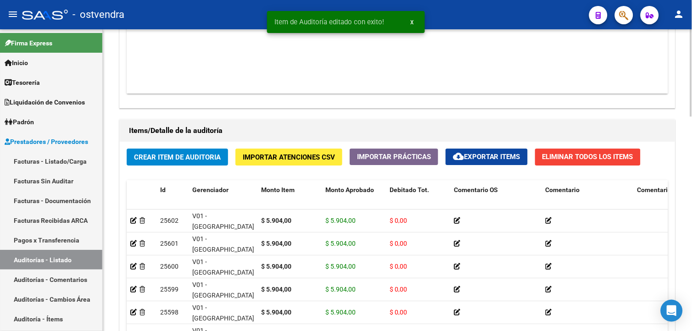
scroll to position [741, 0]
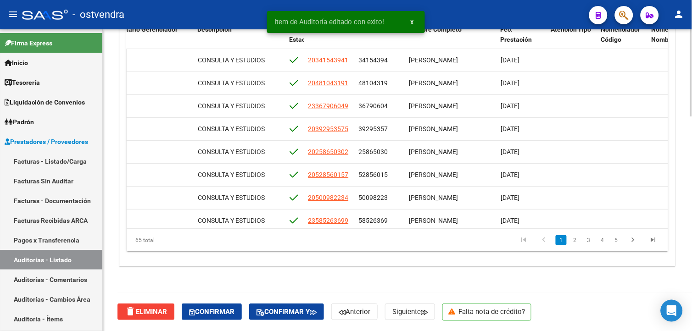
drag, startPoint x: 660, startPoint y: 71, endPoint x: 662, endPoint y: 75, distance: 4.7
click at [662, 75] on datatable-body "25602 V01 - Viasano $ 5.904,00 $ 5.904,00 $ 0,00 CONSULTA Y ESTUDIOS 2034154394…" at bounding box center [398, 139] width 542 height 180
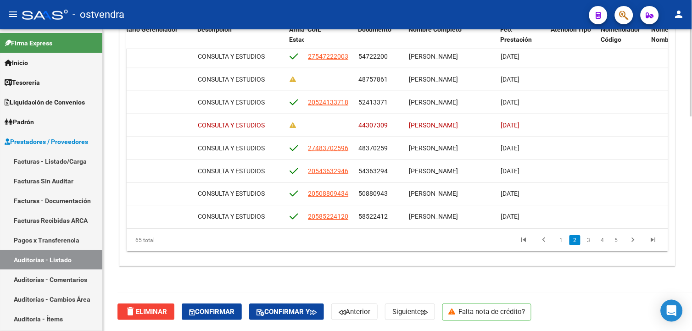
scroll to position [236, 532]
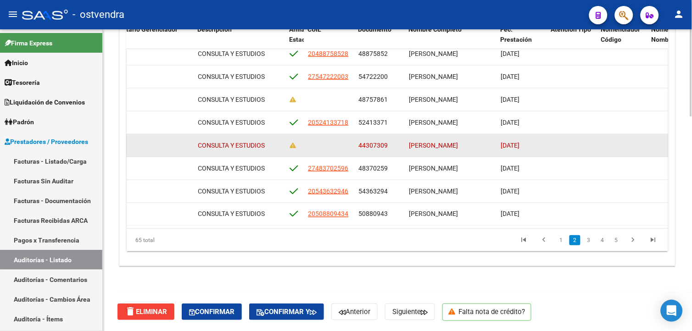
drag, startPoint x: 357, startPoint y: 143, endPoint x: 392, endPoint y: 144, distance: 34.9
click at [392, 144] on datatable-body-cell "44307309" at bounding box center [380, 146] width 51 height 22
drag, startPoint x: 392, startPoint y: 144, endPoint x: 382, endPoint y: 146, distance: 9.8
copy span "44307309"
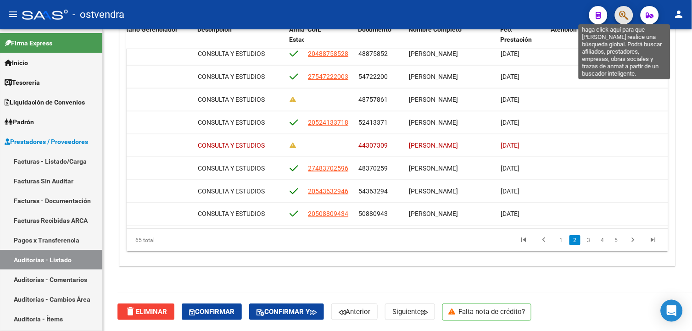
click at [623, 14] on icon "button" at bounding box center [624, 15] width 9 height 11
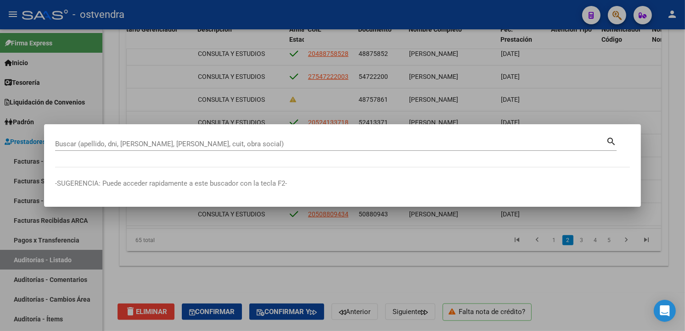
drag, startPoint x: 231, startPoint y: 149, endPoint x: 222, endPoint y: 144, distance: 10.7
click at [222, 144] on input "Buscar (apellido, dni, cuil, nro traspaso, cuit, obra social)" at bounding box center [330, 144] width 551 height 8
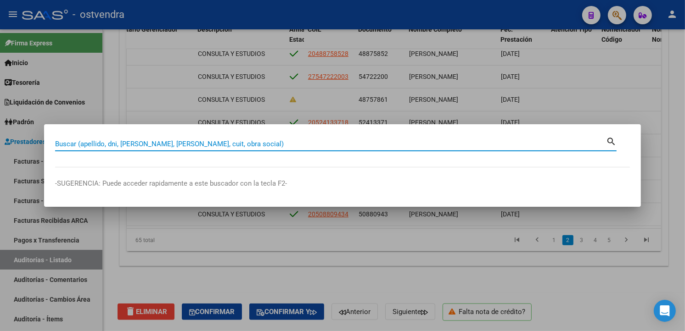
paste input "44307309"
type input "44307309"
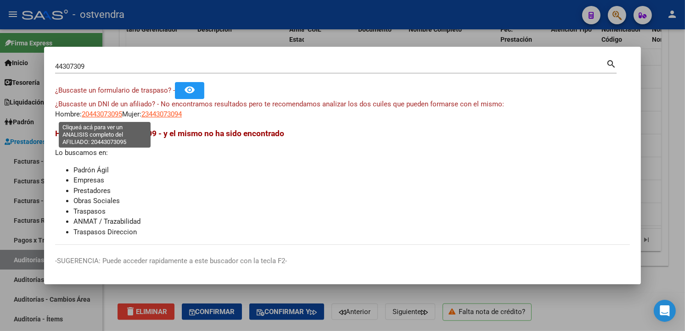
click at [111, 112] on span "20443073095" at bounding box center [102, 114] width 40 height 8
type textarea "20443073095"
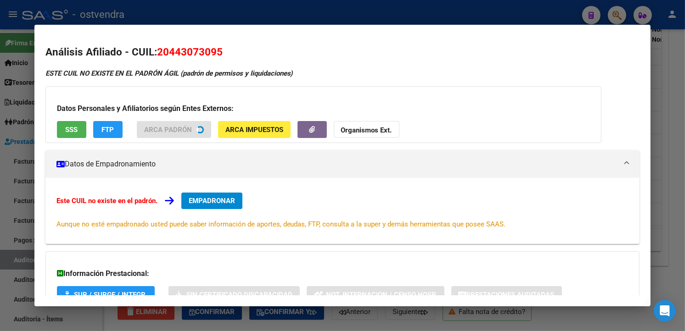
click at [209, 20] on div at bounding box center [342, 165] width 685 height 331
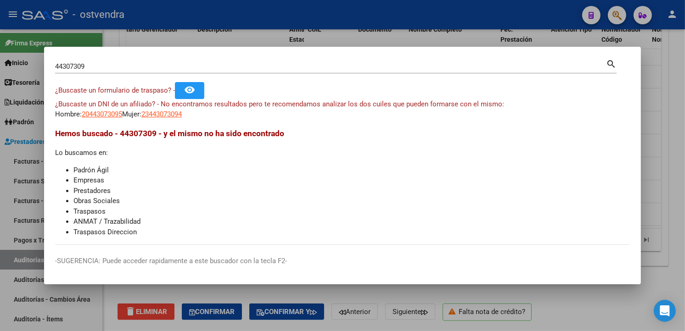
click at [268, 34] on div at bounding box center [342, 165] width 685 height 331
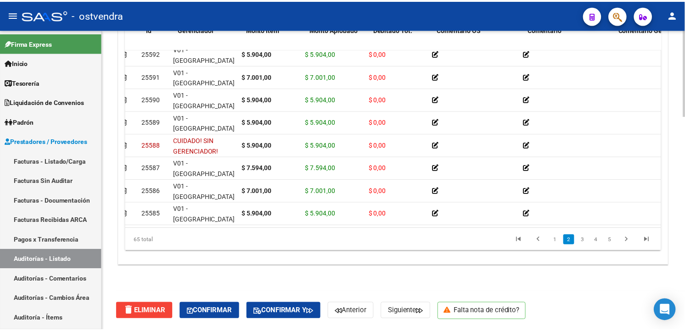
scroll to position [236, 0]
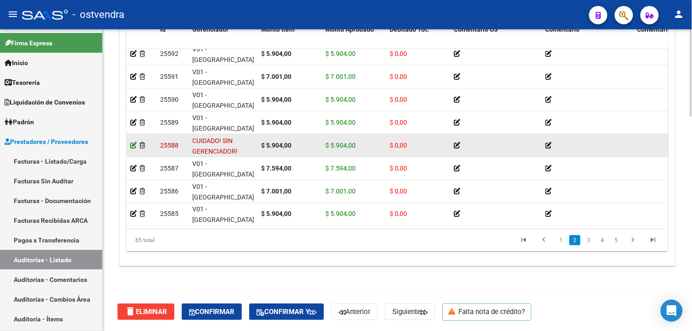
click at [135, 148] on icon at bounding box center [133, 145] width 6 height 6
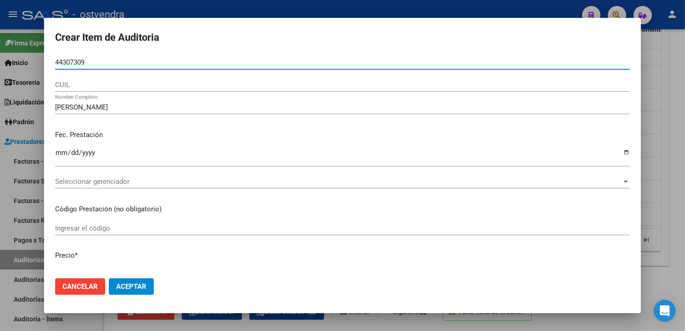
click at [72, 61] on input "44307309" at bounding box center [342, 62] width 575 height 8
click at [75, 62] on input "44307309" at bounding box center [342, 62] width 575 height 8
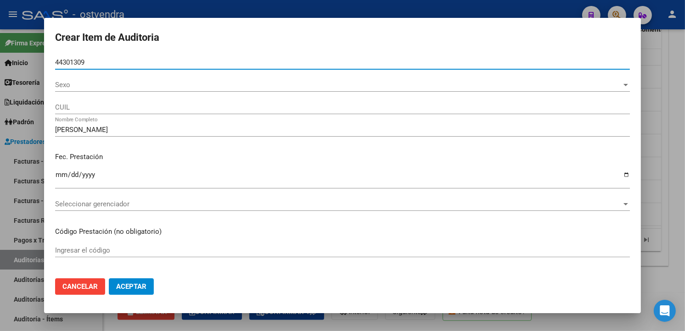
type input "44301309"
click at [133, 277] on mat-dialog-actions "Cancelar Aceptar" at bounding box center [342, 286] width 575 height 31
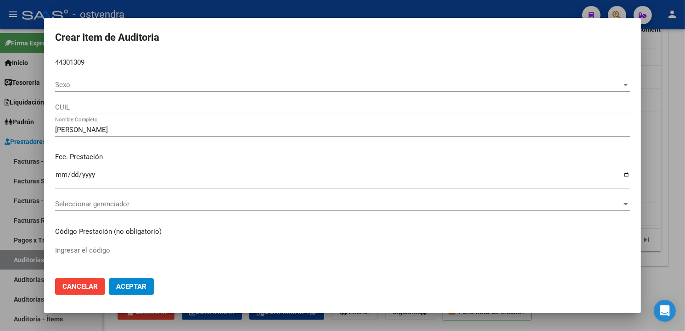
click at [133, 279] on button "Aceptar" at bounding box center [131, 287] width 45 height 17
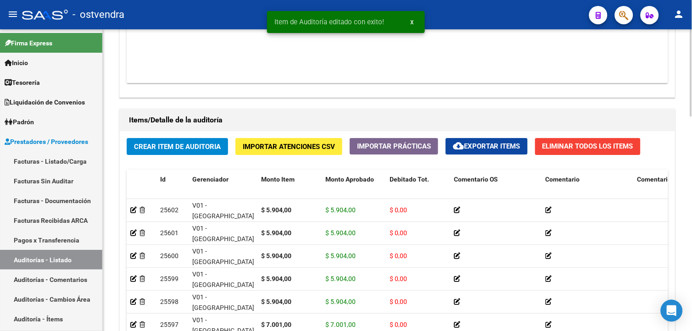
scroll to position [710, 0]
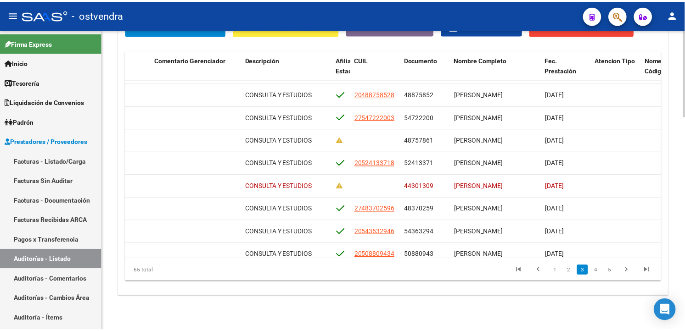
scroll to position [231, 481]
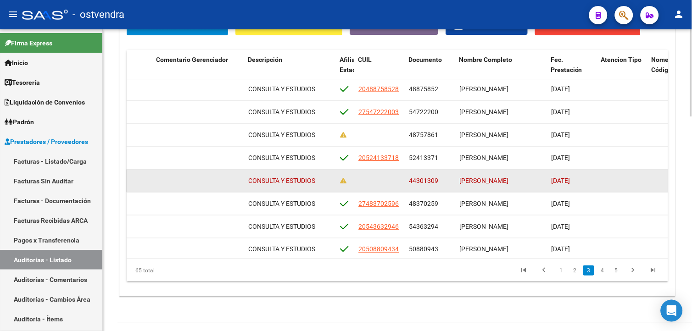
drag, startPoint x: 409, startPoint y: 179, endPoint x: 444, endPoint y: 185, distance: 35.9
click at [444, 185] on div "44301309" at bounding box center [430, 181] width 43 height 11
drag, startPoint x: 444, startPoint y: 185, endPoint x: 431, endPoint y: 181, distance: 14.5
copy span "44301309"
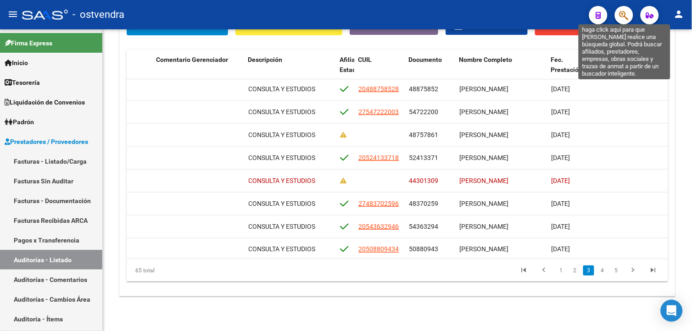
click at [620, 13] on icon "button" at bounding box center [624, 15] width 9 height 11
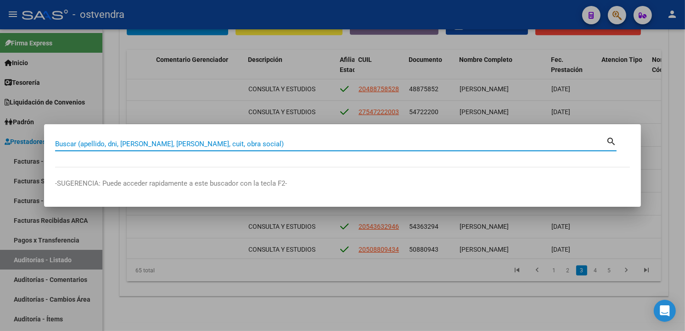
paste input "44301309"
type input "44301309"
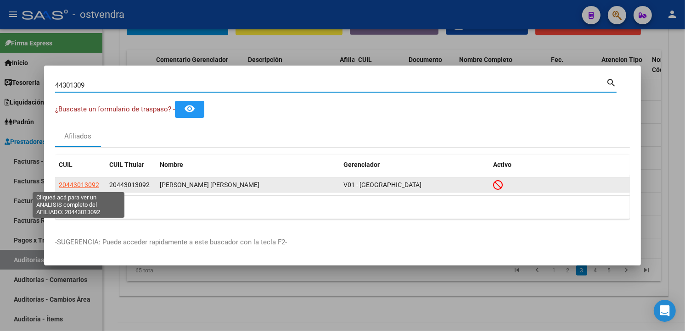
click at [90, 182] on span "20443013092" at bounding box center [79, 184] width 40 height 7
type textarea "20443013092"
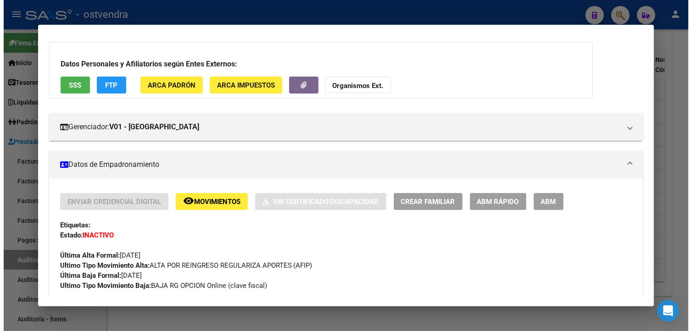
scroll to position [81, 0]
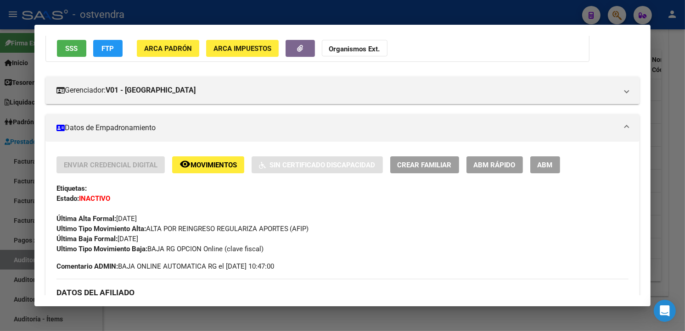
click at [682, 107] on div at bounding box center [342, 165] width 685 height 331
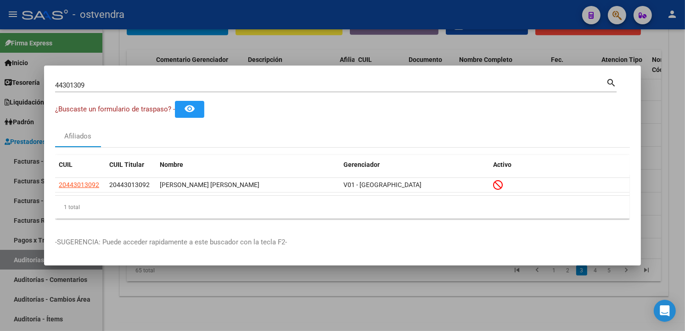
click at [412, 290] on div at bounding box center [342, 165] width 685 height 331
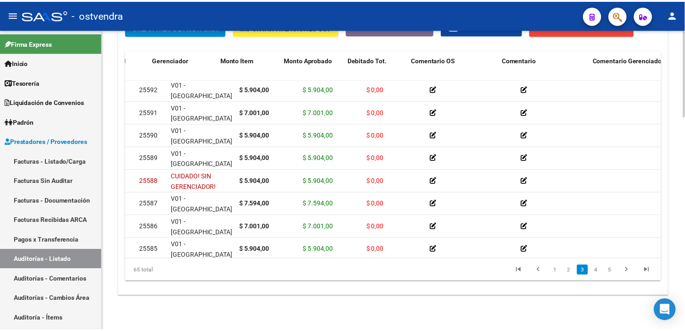
scroll to position [231, 0]
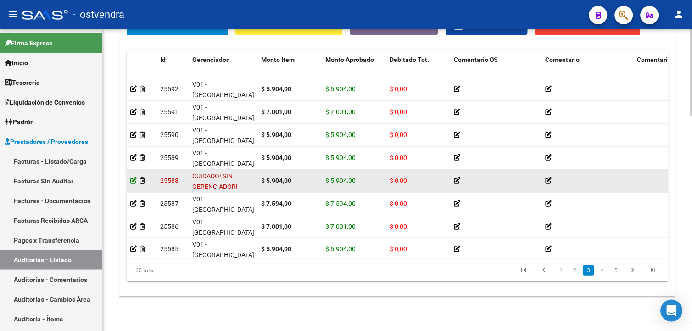
click at [135, 184] on icon at bounding box center [133, 181] width 6 height 6
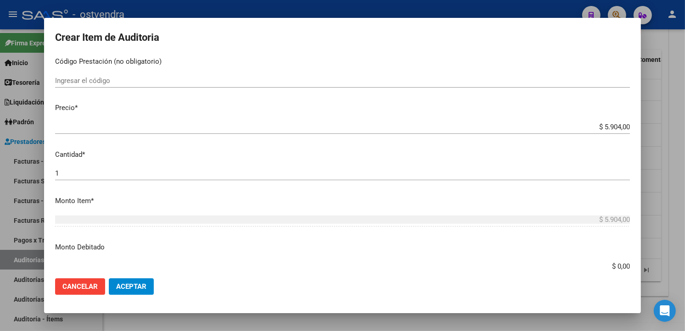
scroll to position [50, 0]
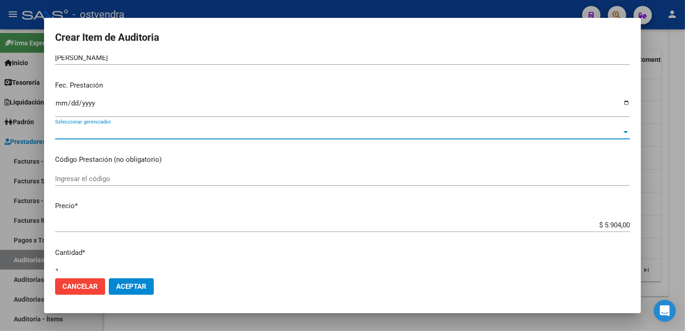
click at [590, 135] on span "Seleccionar gerenciador" at bounding box center [338, 132] width 567 height 8
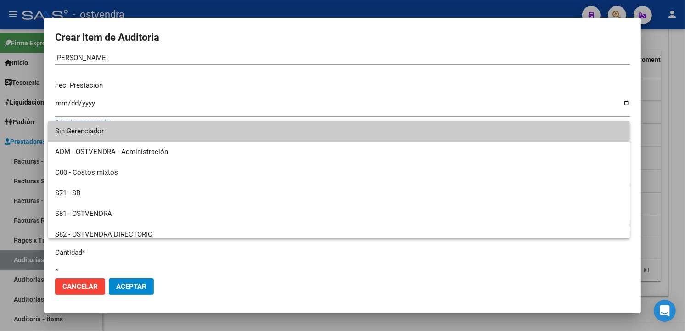
scroll to position [68, 0]
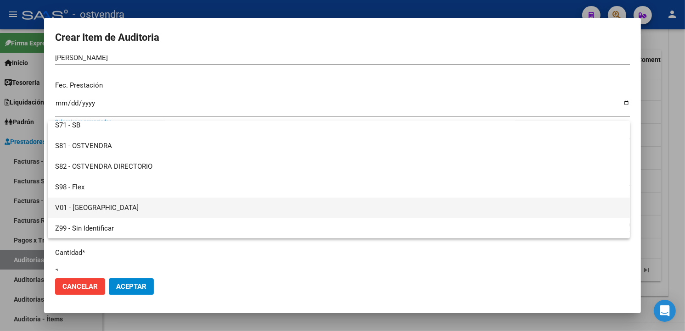
click at [121, 204] on span "V01 - [GEOGRAPHIC_DATA]" at bounding box center [338, 208] width 567 height 21
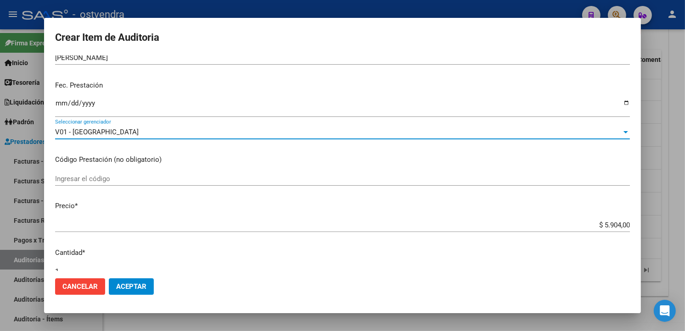
click at [139, 287] on span "Aceptar" at bounding box center [131, 287] width 30 height 8
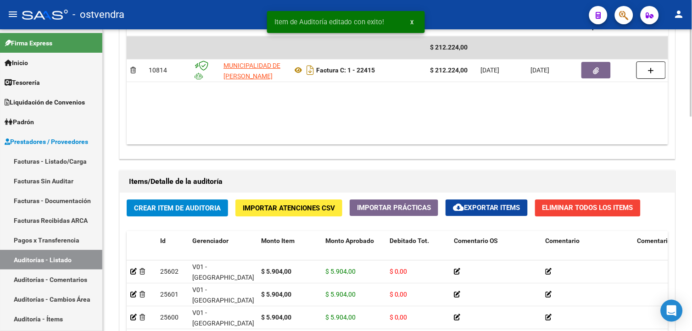
scroll to position [741, 0]
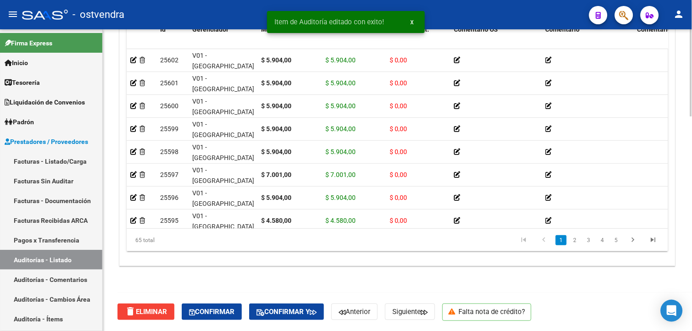
click at [639, 331] on html "menu - ostvendra person Firma Express Inicio Calendario SSS Instructivos Contac…" at bounding box center [346, 165] width 692 height 331
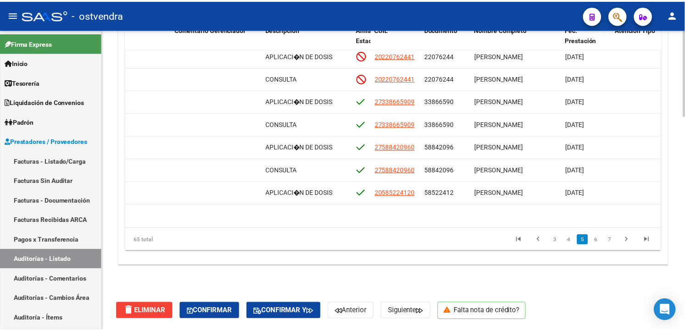
scroll to position [800, 461]
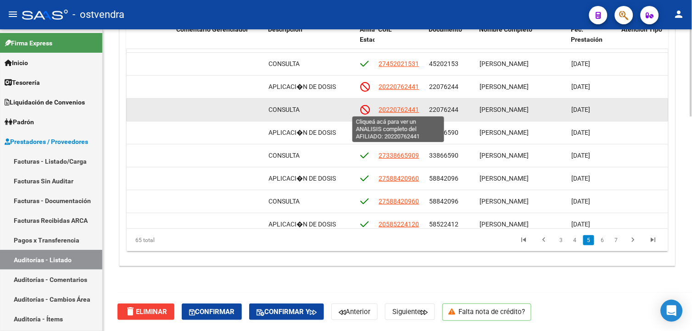
click at [399, 107] on span "20220762441" at bounding box center [399, 109] width 40 height 7
type textarea "20220762441"
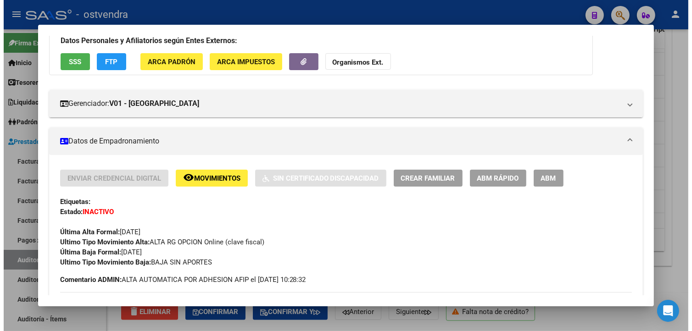
scroll to position [72, 0]
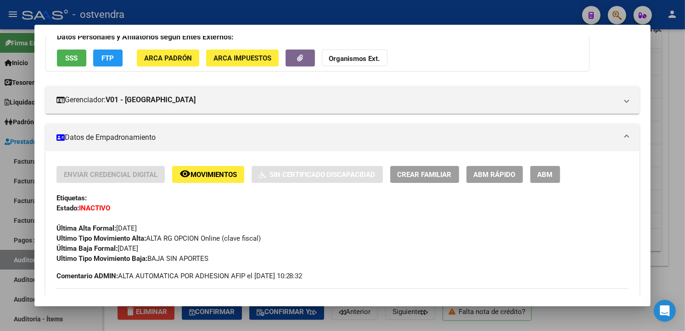
click at [664, 86] on div at bounding box center [342, 165] width 685 height 331
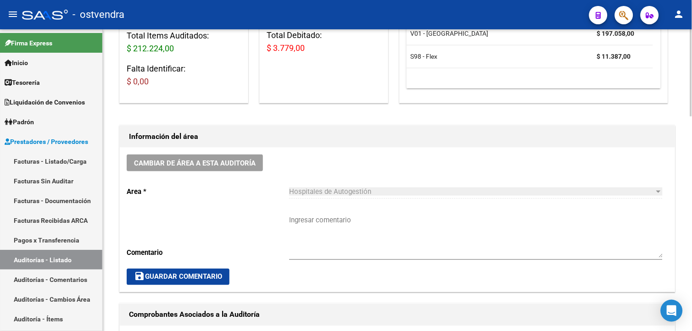
scroll to position [153, 0]
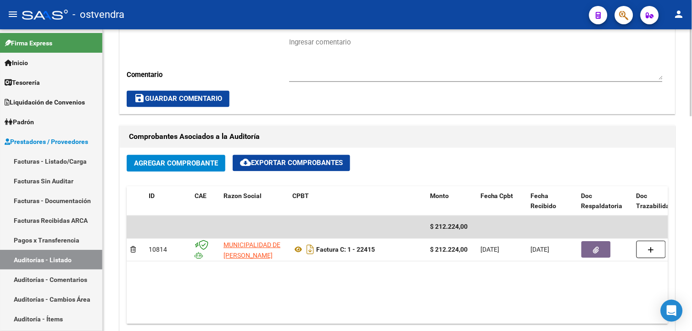
scroll to position [410, 0]
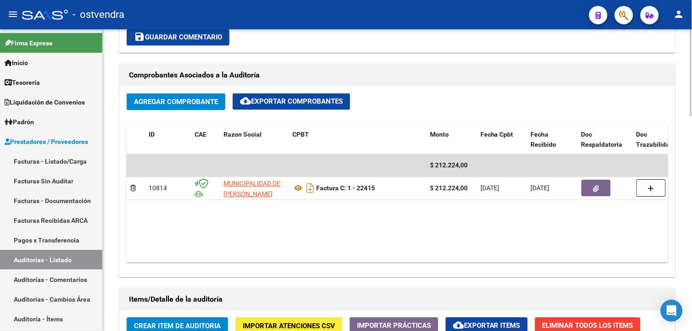
click at [685, 193] on div "arrow_back Editar 3123 cloud_download Generar informe Puede notificar al gerenc…" at bounding box center [399, 140] width 592 height 1043
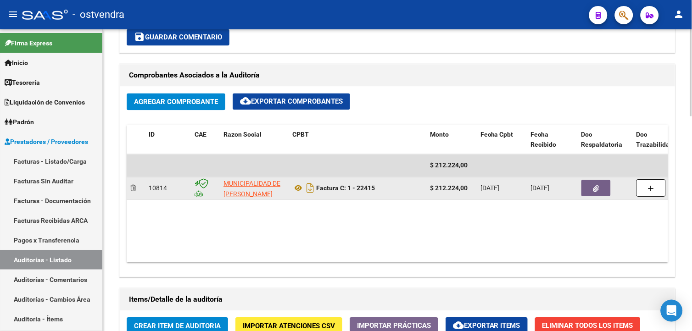
drag, startPoint x: 337, startPoint y: 190, endPoint x: 378, endPoint y: 194, distance: 40.6
click at [378, 194] on div "Factura C: 1 - 22415" at bounding box center [357, 188] width 130 height 15
drag, startPoint x: 378, startPoint y: 194, endPoint x: 374, endPoint y: 191, distance: 5.2
copy strong "Factura C: 1 - 22415"
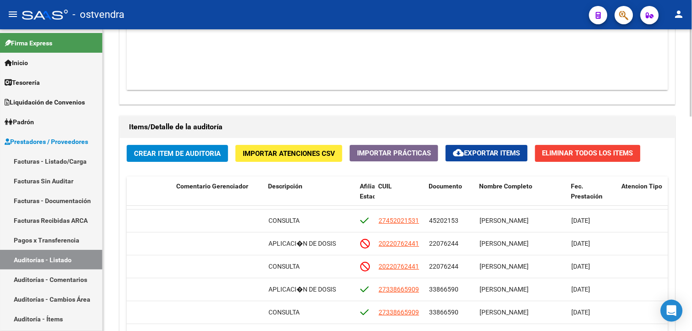
scroll to position [741, 0]
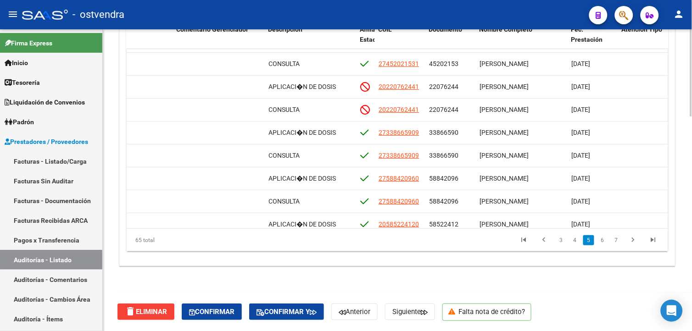
click at [685, 288] on html "menu - ostvendra person Firma Express Inicio Calendario SSS Instructivos Contac…" at bounding box center [346, 165] width 692 height 331
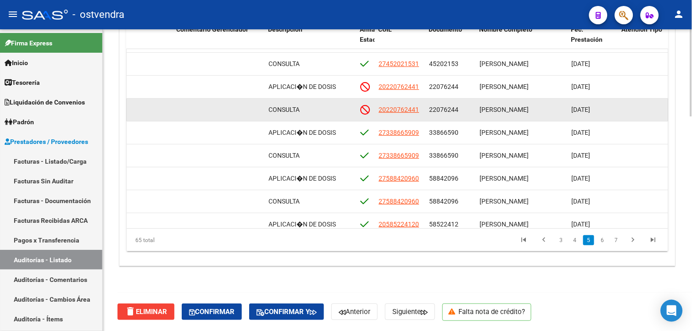
drag, startPoint x: 429, startPoint y: 109, endPoint x: 458, endPoint y: 111, distance: 29.0
click at [458, 111] on span "22076244" at bounding box center [443, 109] width 29 height 7
copy span "22076244"
drag, startPoint x: 478, startPoint y: 108, endPoint x: 526, endPoint y: 112, distance: 48.3
click at [526, 112] on datatable-body-cell "PEDROZO ARIEL" at bounding box center [522, 110] width 92 height 22
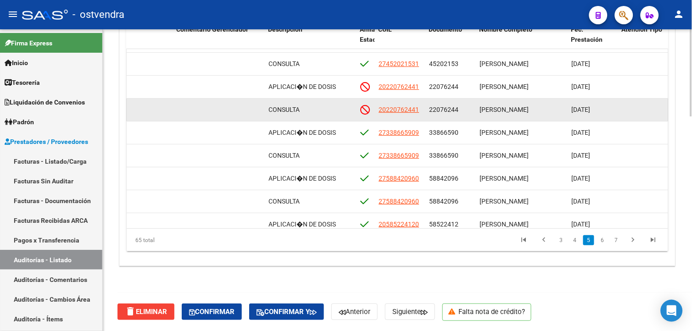
drag, startPoint x: 526, startPoint y: 112, endPoint x: 522, endPoint y: 107, distance: 5.9
copy span "PEDROZO ARIEL"
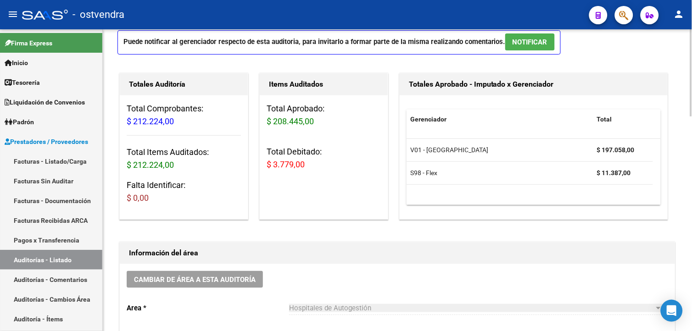
scroll to position [42, 0]
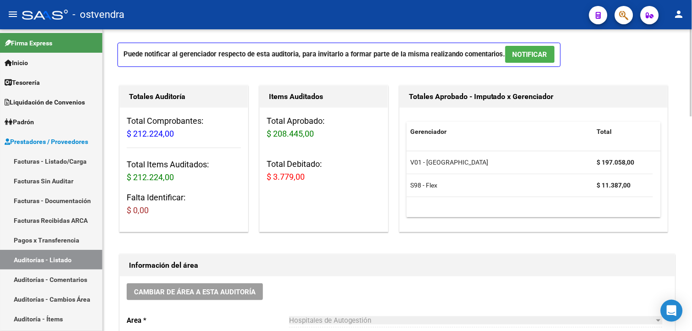
drag, startPoint x: 265, startPoint y: 177, endPoint x: 304, endPoint y: 181, distance: 39.2
click at [304, 181] on div "Total Aprobado: $ 208.445,00 Total Debitado: $ 3.779,00" at bounding box center [324, 153] width 128 height 90
copy span "$ 3.779,00"
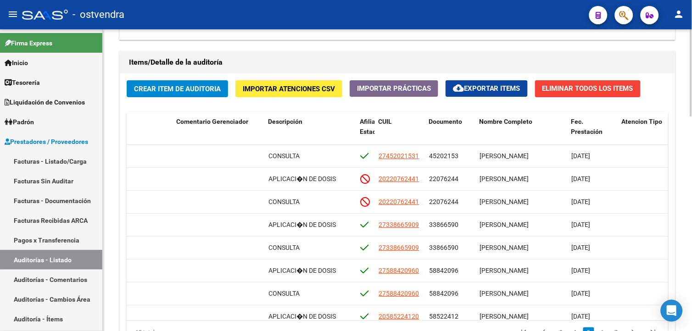
scroll to position [704, 0]
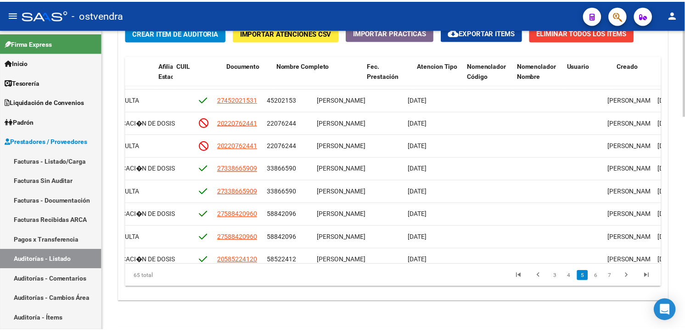
scroll to position [800, 664]
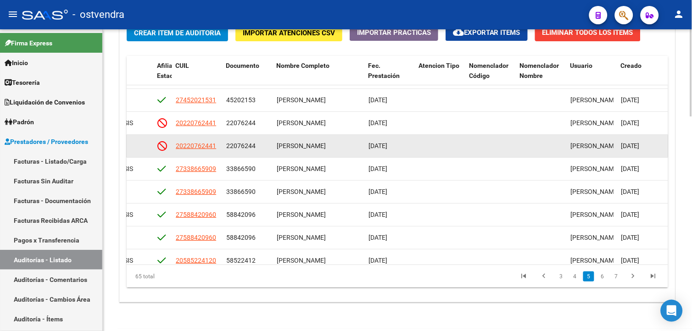
drag, startPoint x: 368, startPoint y: 146, endPoint x: 402, endPoint y: 152, distance: 34.4
click at [402, 152] on datatable-body-cell "02/07/2025" at bounding box center [390, 146] width 51 height 22
copy span "02/07/2025"
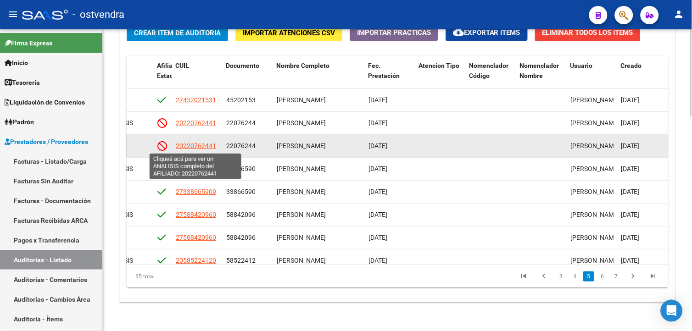
click at [201, 148] on span "20220762441" at bounding box center [196, 145] width 40 height 7
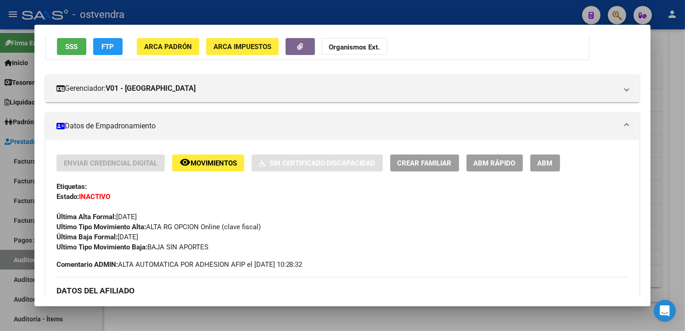
scroll to position [86, 0]
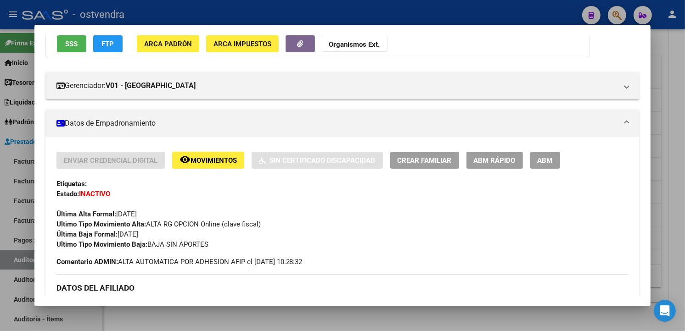
drag, startPoint x: 115, startPoint y: 236, endPoint x: 157, endPoint y: 237, distance: 42.3
click at [157, 237] on div "Enviar Credencial Digital remove_red_eye Movimientos Sin Certificado Discapacid…" at bounding box center [342, 201] width 573 height 98
drag, startPoint x: 157, startPoint y: 237, endPoint x: 151, endPoint y: 235, distance: 7.4
click at [71, 51] on button "SSS" at bounding box center [71, 43] width 29 height 17
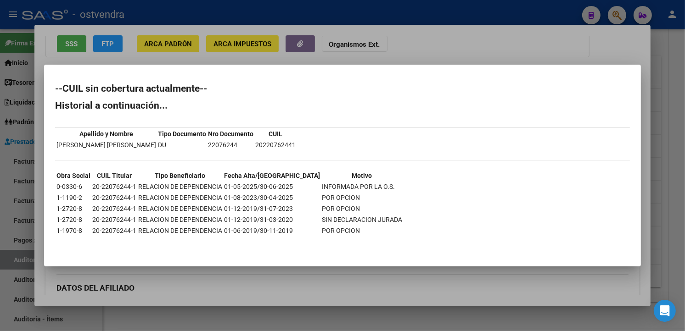
click at [340, 58] on div at bounding box center [342, 165] width 685 height 331
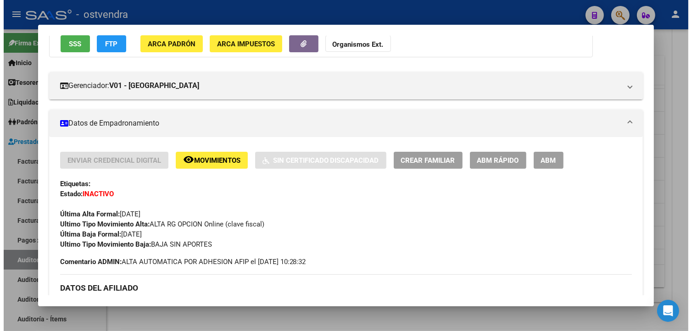
scroll to position [85, 0]
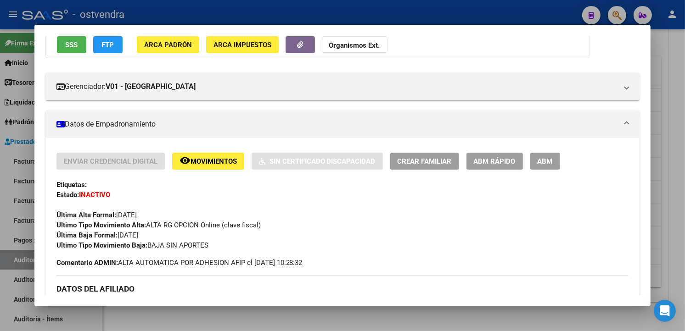
click at [663, 169] on div at bounding box center [342, 165] width 685 height 331
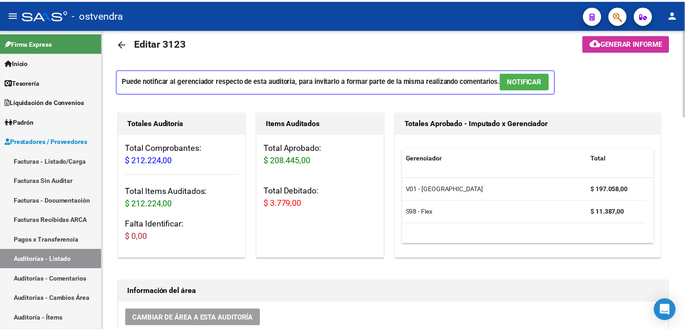
scroll to position [0, 0]
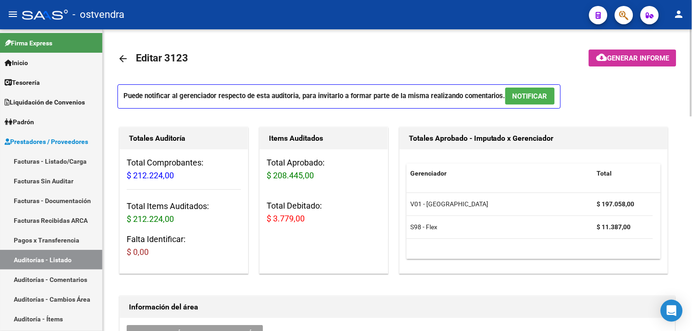
click at [544, 93] on span "NOTIFICAR" at bounding box center [530, 96] width 35 height 8
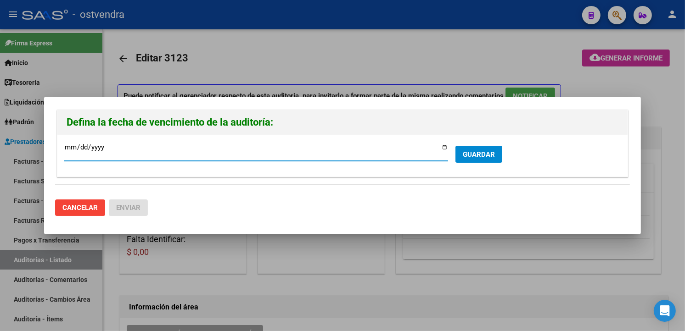
type input "2025-09-24"
click at [477, 160] on button "GUARDAR" at bounding box center [478, 154] width 47 height 17
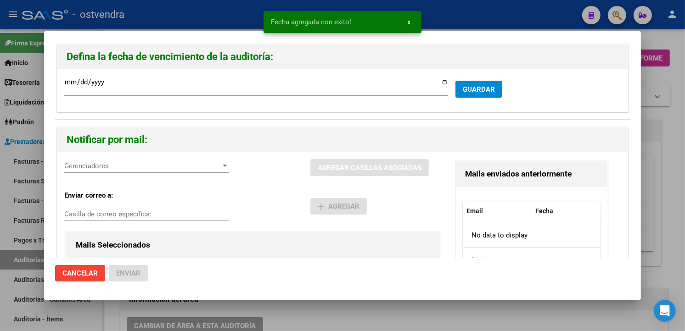
click at [160, 169] on span "Gerenciadores" at bounding box center [142, 166] width 157 height 8
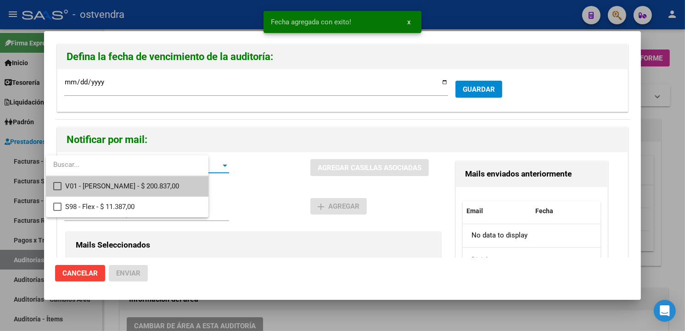
click at [166, 185] on span "V01 - Viasano - $ 200.837,00" at bounding box center [132, 186] width 135 height 21
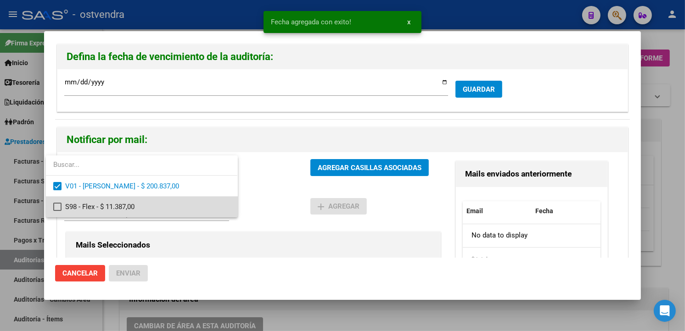
click at [169, 199] on span "S98 - Flex - $ 11.387,00" at bounding box center [147, 207] width 165 height 21
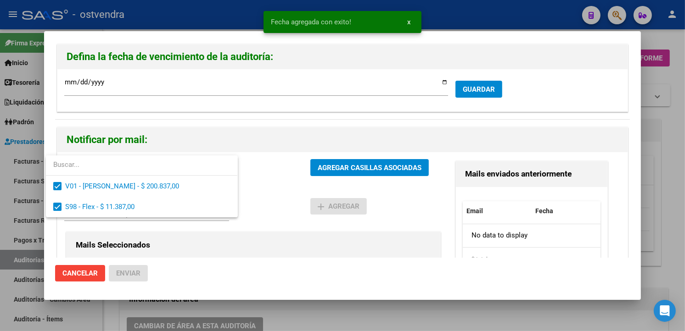
click at [315, 164] on div at bounding box center [342, 165] width 685 height 331
click at [318, 164] on span "AGREGAR CASILLAS ASOCIADAS" at bounding box center [370, 168] width 104 height 8
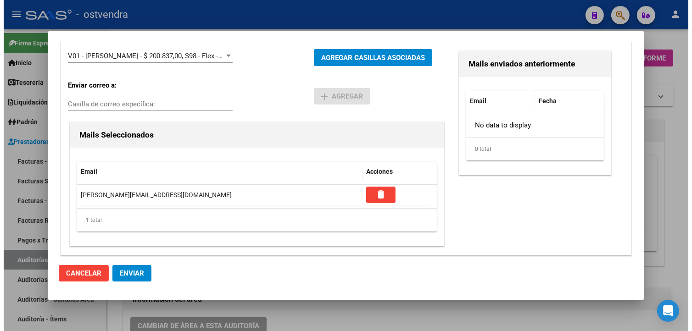
scroll to position [57, 0]
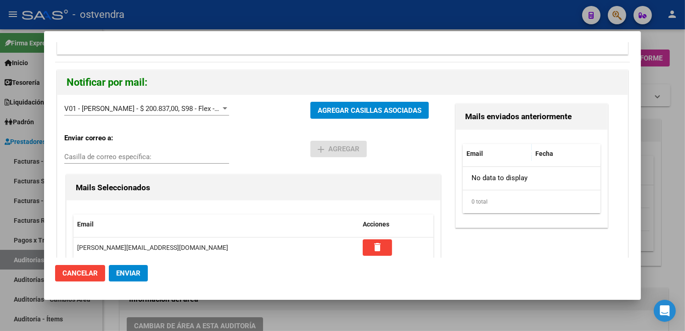
click at [145, 268] on button "Enviar" at bounding box center [128, 273] width 39 height 17
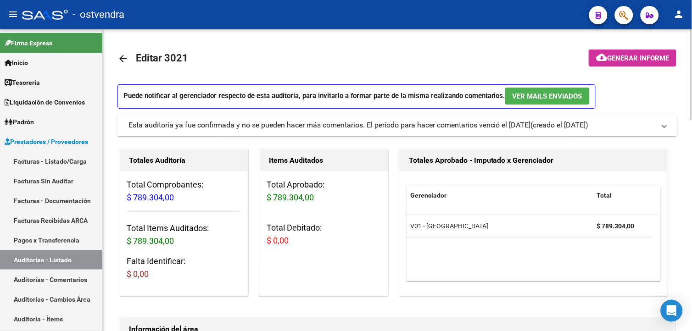
click at [353, 123] on div "Esta auditoría ya fue confirmada y no se pueden hacer más comentarios. El perío…" at bounding box center [330, 125] width 403 height 10
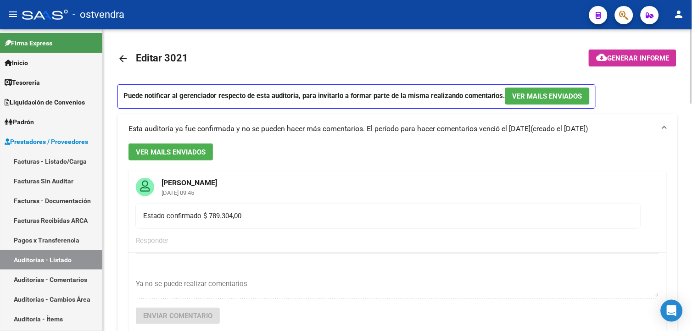
click at [353, 123] on mat-expansion-panel-header "Esta auditoría ya fue confirmada y no se pueden hacer más comentarios. El perío…" at bounding box center [398, 128] width 560 height 29
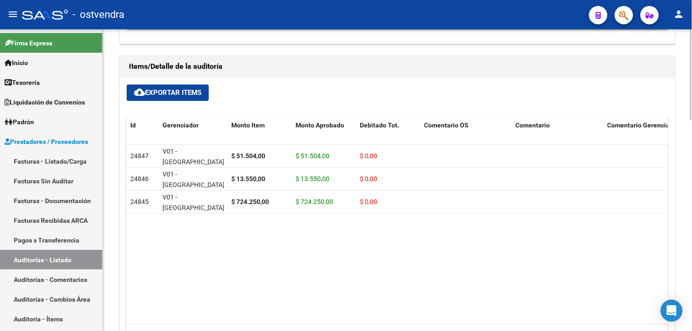
scroll to position [701, 0]
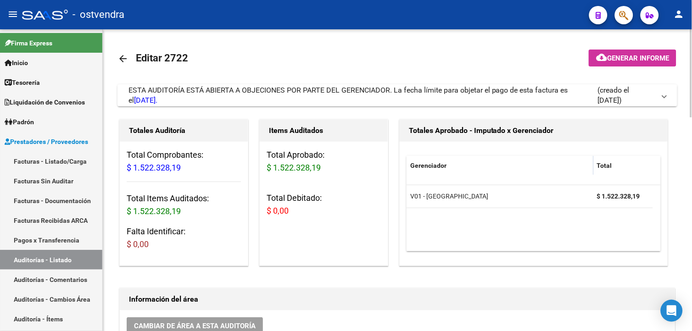
click at [572, 100] on div "ESTA AUDITORÍA ESTÁ ABIERTA A OBJECIONES POR PARTE DEL GERENCIADOR. La fecha lí…" at bounding box center [363, 95] width 469 height 20
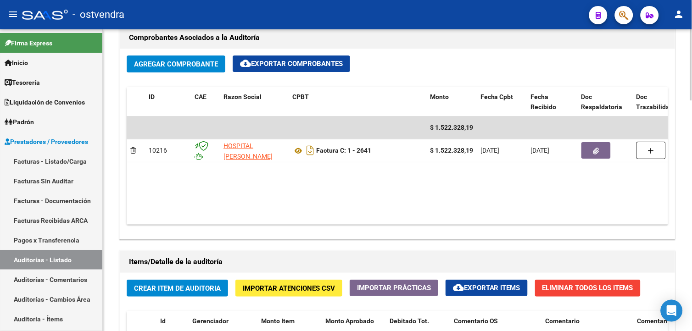
scroll to position [681, 0]
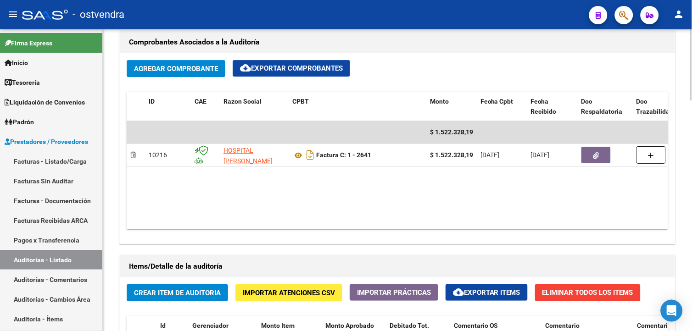
click at [692, 235] on html "menu - ostvendra person Firma Express Inicio Calendario SSS Instructivos Contac…" at bounding box center [346, 165] width 692 height 331
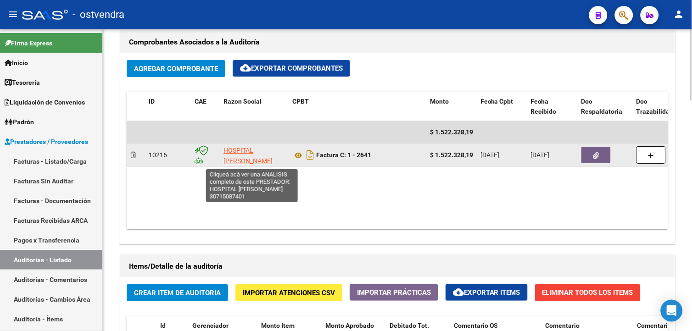
click at [273, 154] on span "HOSPITAL DR RENE FAVALORO" at bounding box center [248, 156] width 49 height 18
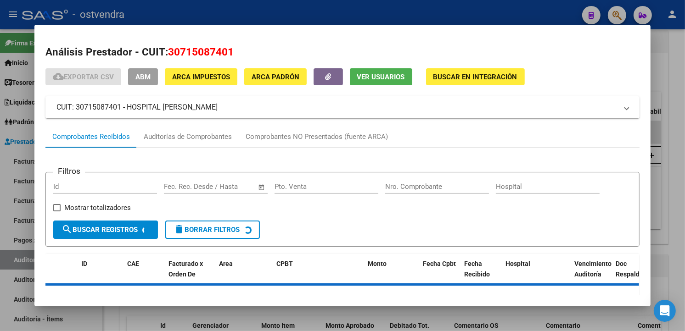
click at [348, 11] on div at bounding box center [342, 165] width 685 height 331
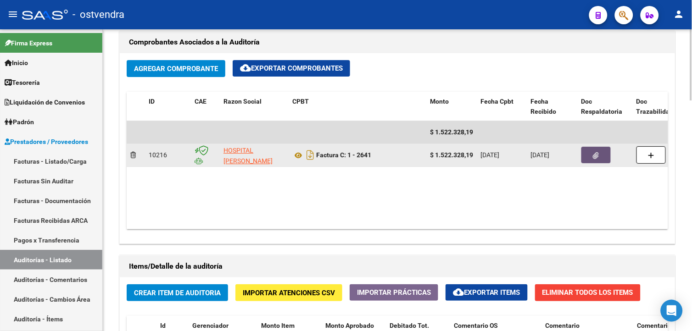
click at [593, 157] on button "button" at bounding box center [596, 155] width 29 height 17
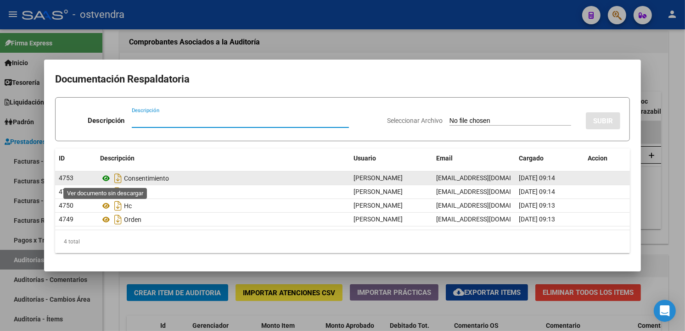
click at [107, 175] on icon at bounding box center [106, 178] width 12 height 11
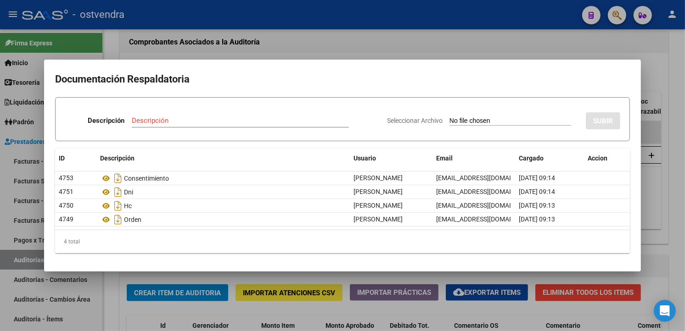
click at [272, 40] on div at bounding box center [342, 165] width 685 height 331
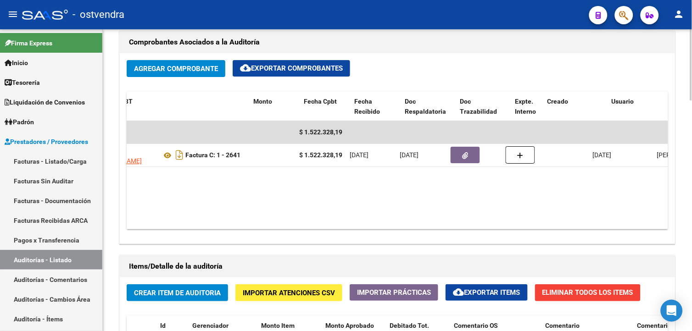
scroll to position [0, 300]
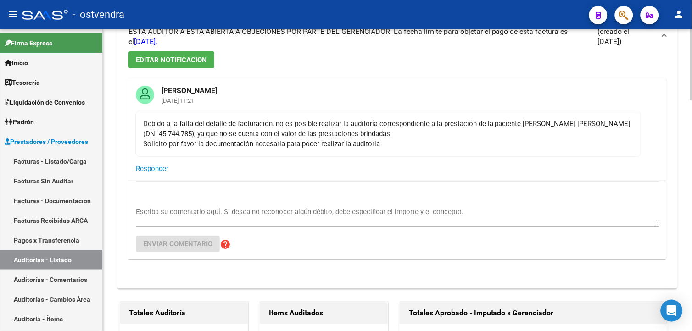
click at [692, 98] on html "menu - ostvendra person Firma Express Inicio Calendario SSS Instructivos Contac…" at bounding box center [346, 165] width 692 height 331
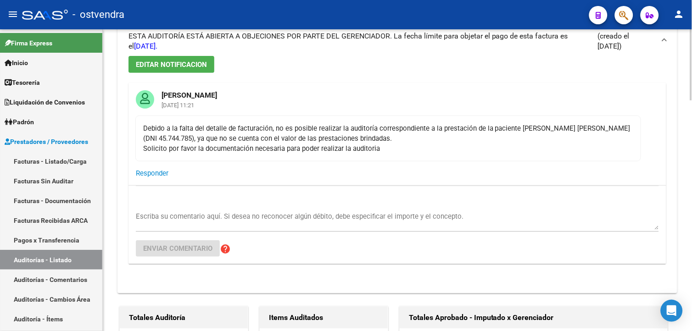
drag, startPoint x: 140, startPoint y: 126, endPoint x: 399, endPoint y: 152, distance: 259.3
click at [399, 152] on mat-card-content "Debido a la falta del detalle de facturación, no es posible realizar la auditor…" at bounding box center [388, 139] width 506 height 46
drag, startPoint x: 399, startPoint y: 152, endPoint x: 352, endPoint y: 133, distance: 50.0
copy div "Debido a la falta del detalle de facturación, no es posible realizar la auditor…"
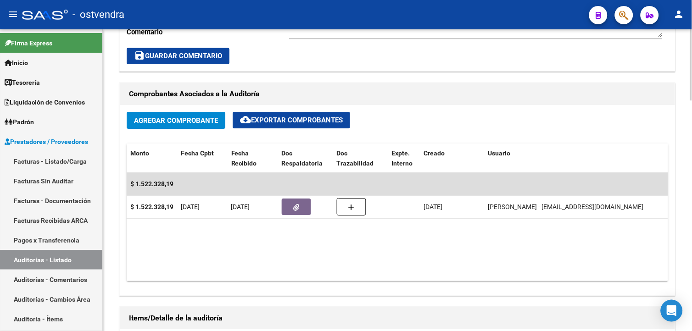
scroll to position [634, 0]
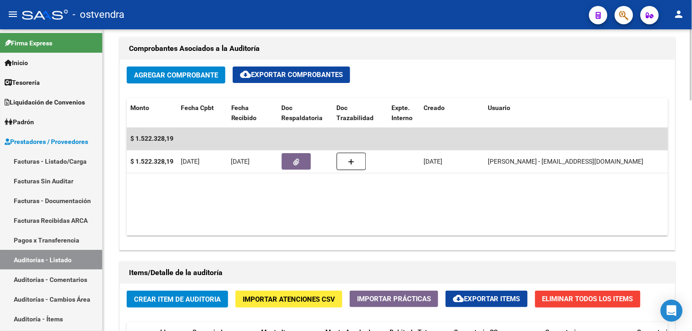
click at [584, 230] on datatable-body "$ 1.522.328,19 10216 HOSPITAL DR RENE FAVALORO Factura C: 1 - 2641 $ 1.522.328,…" at bounding box center [398, 182] width 542 height 108
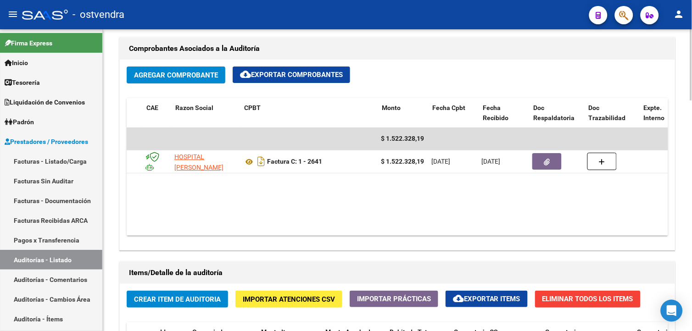
scroll to position [0, 48]
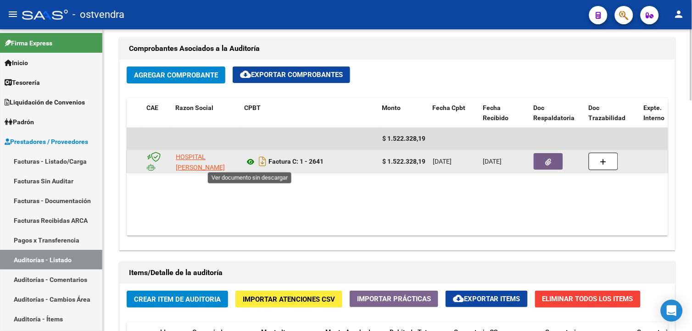
click at [252, 164] on icon at bounding box center [251, 162] width 12 height 11
click at [554, 161] on button "button" at bounding box center [548, 161] width 29 height 17
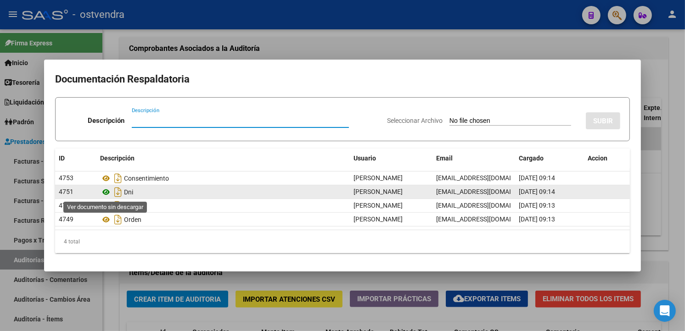
click at [108, 194] on icon at bounding box center [106, 192] width 12 height 11
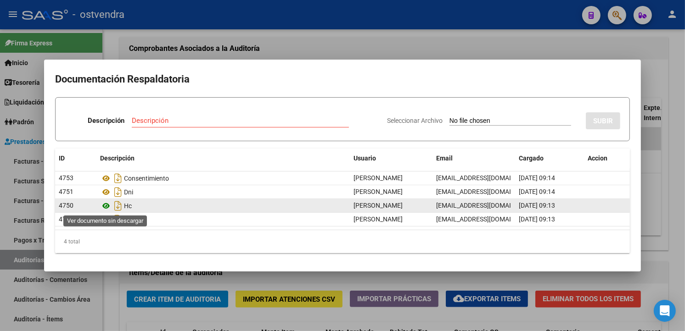
click at [110, 205] on icon at bounding box center [106, 206] width 12 height 11
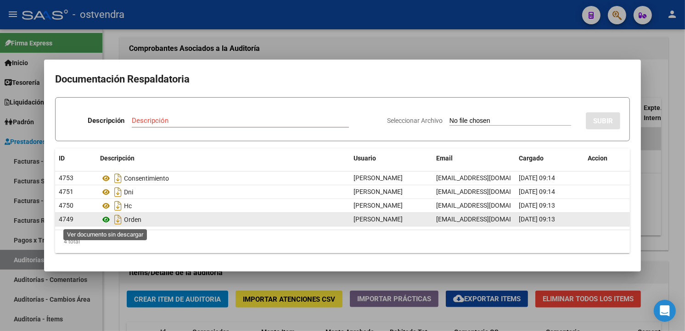
click at [107, 218] on icon at bounding box center [106, 219] width 12 height 11
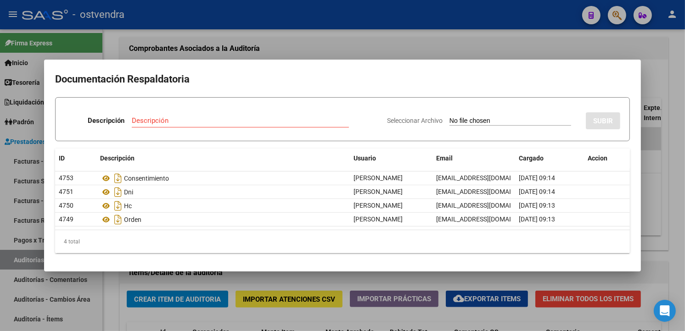
click at [269, 39] on div at bounding box center [342, 165] width 685 height 331
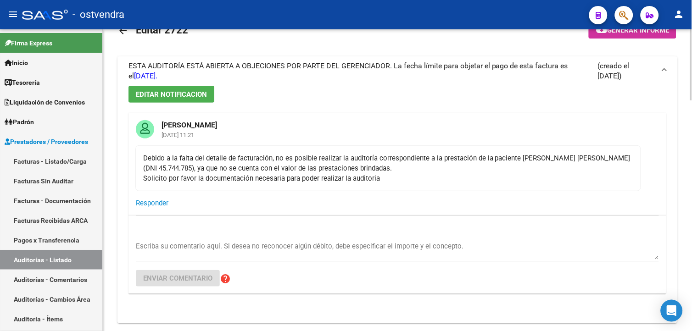
scroll to position [23, 0]
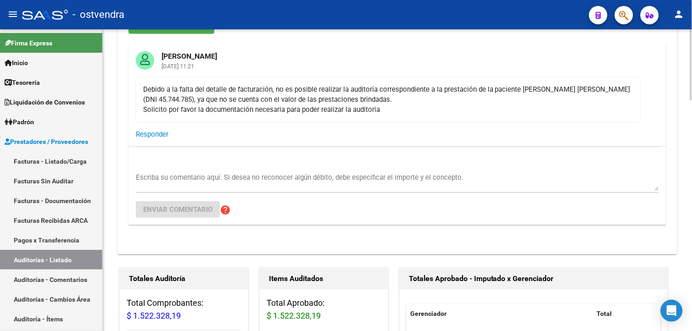
click at [692, 95] on html "menu - ostvendra person Firma Express Inicio Calendario SSS Instructivos Contac…" at bounding box center [346, 165] width 692 height 331
